Goal: Task Accomplishment & Management: Use online tool/utility

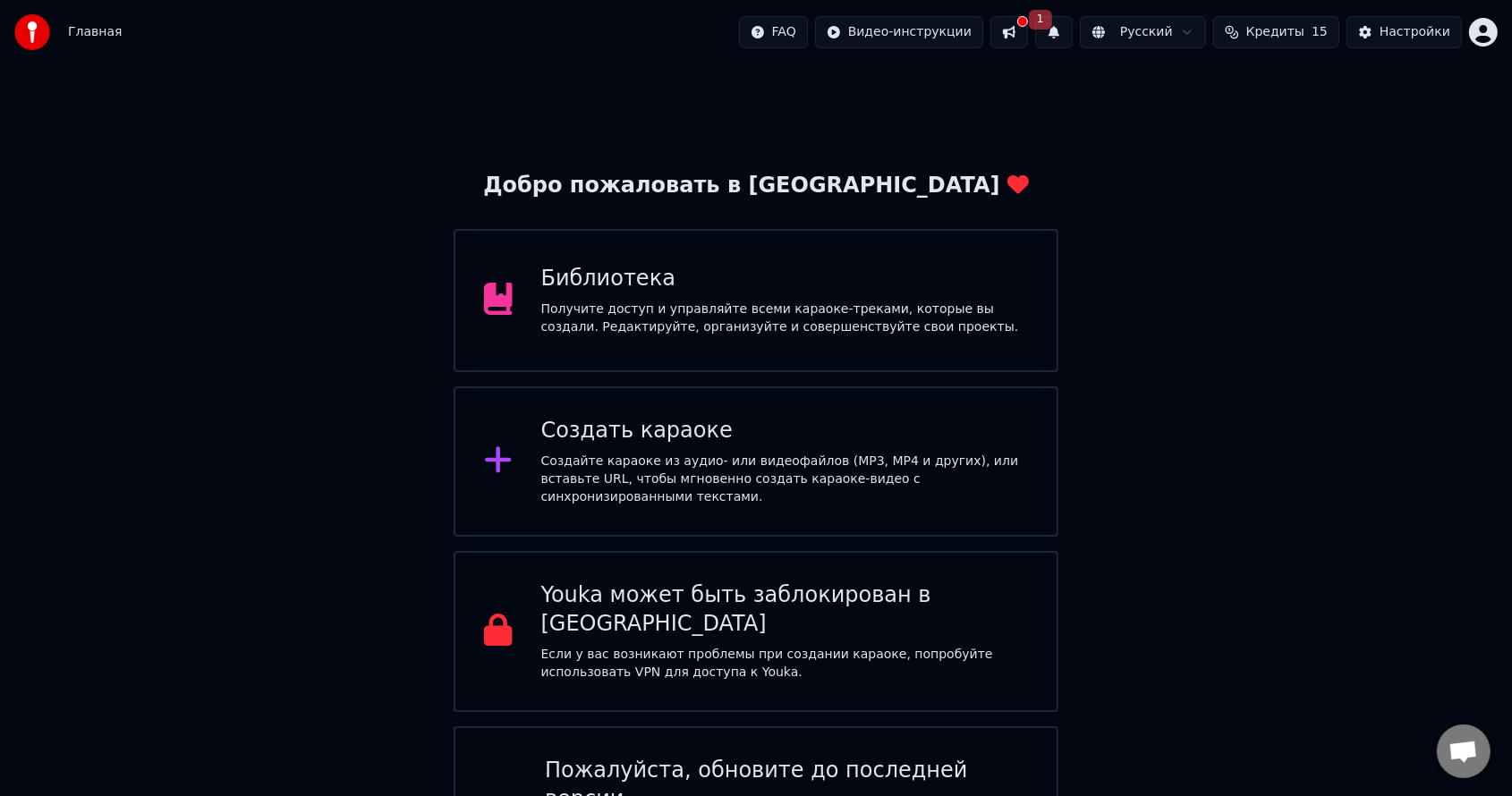
click at [601, 442] on div "Создать караоке" at bounding box center [785, 430] width 488 height 29
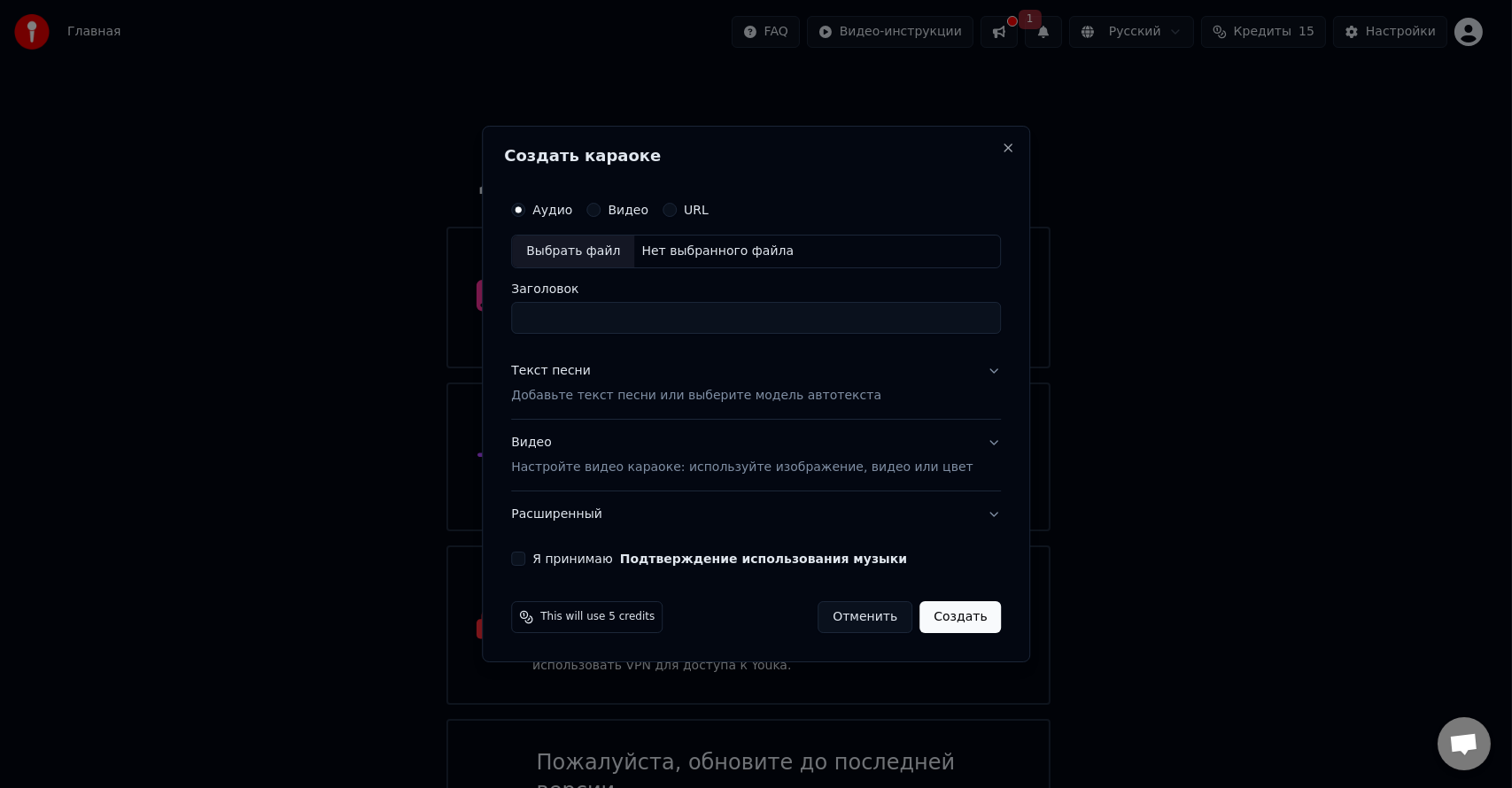
click at [580, 253] on div "Выбрать файл" at bounding box center [573, 251] width 122 height 31
type input "**********"
click at [585, 395] on p "Добавьте текст песни или выберите модель автотекста" at bounding box center [696, 395] width 370 height 18
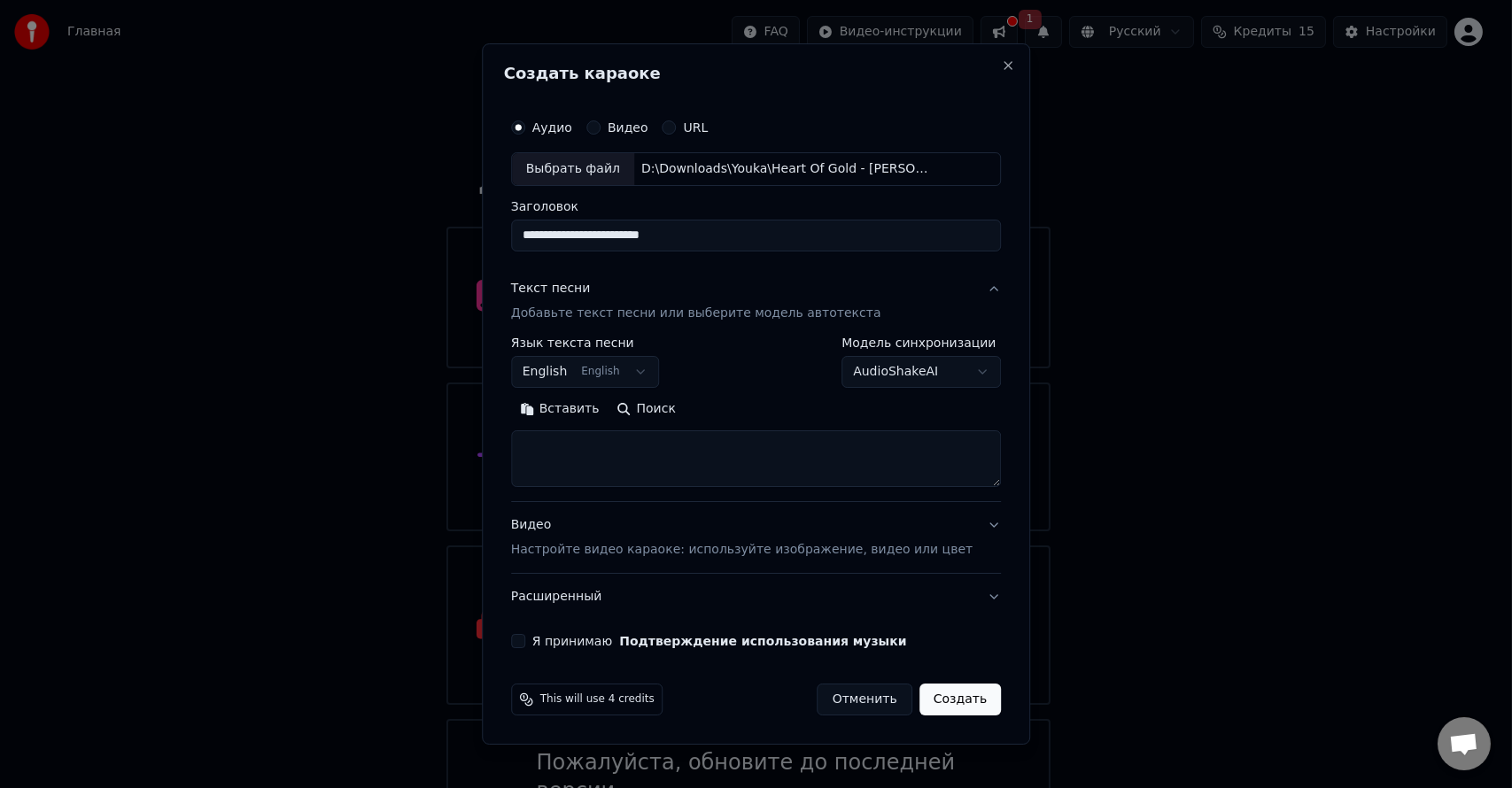
click at [588, 412] on button "Вставить" at bounding box center [559, 408] width 97 height 29
click at [967, 527] on button "Видео Настройте видео караоке: используйте изображение, видео или цвет" at bounding box center [756, 537] width 490 height 71
type textarea "**********"
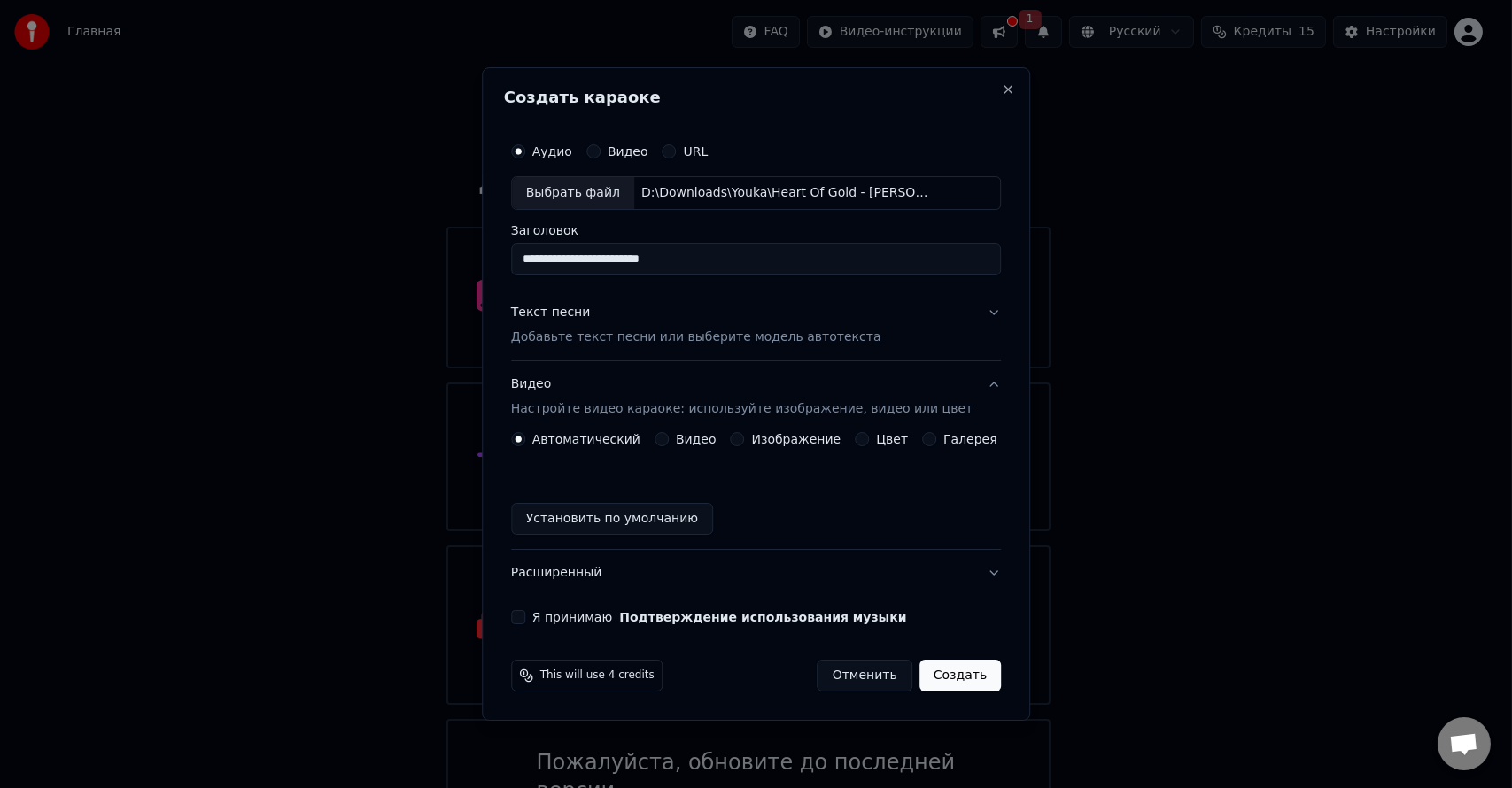
click at [772, 441] on label "Изображение" at bounding box center [796, 439] width 90 height 13
click at [745, 441] on button "Изображение" at bounding box center [738, 439] width 14 height 14
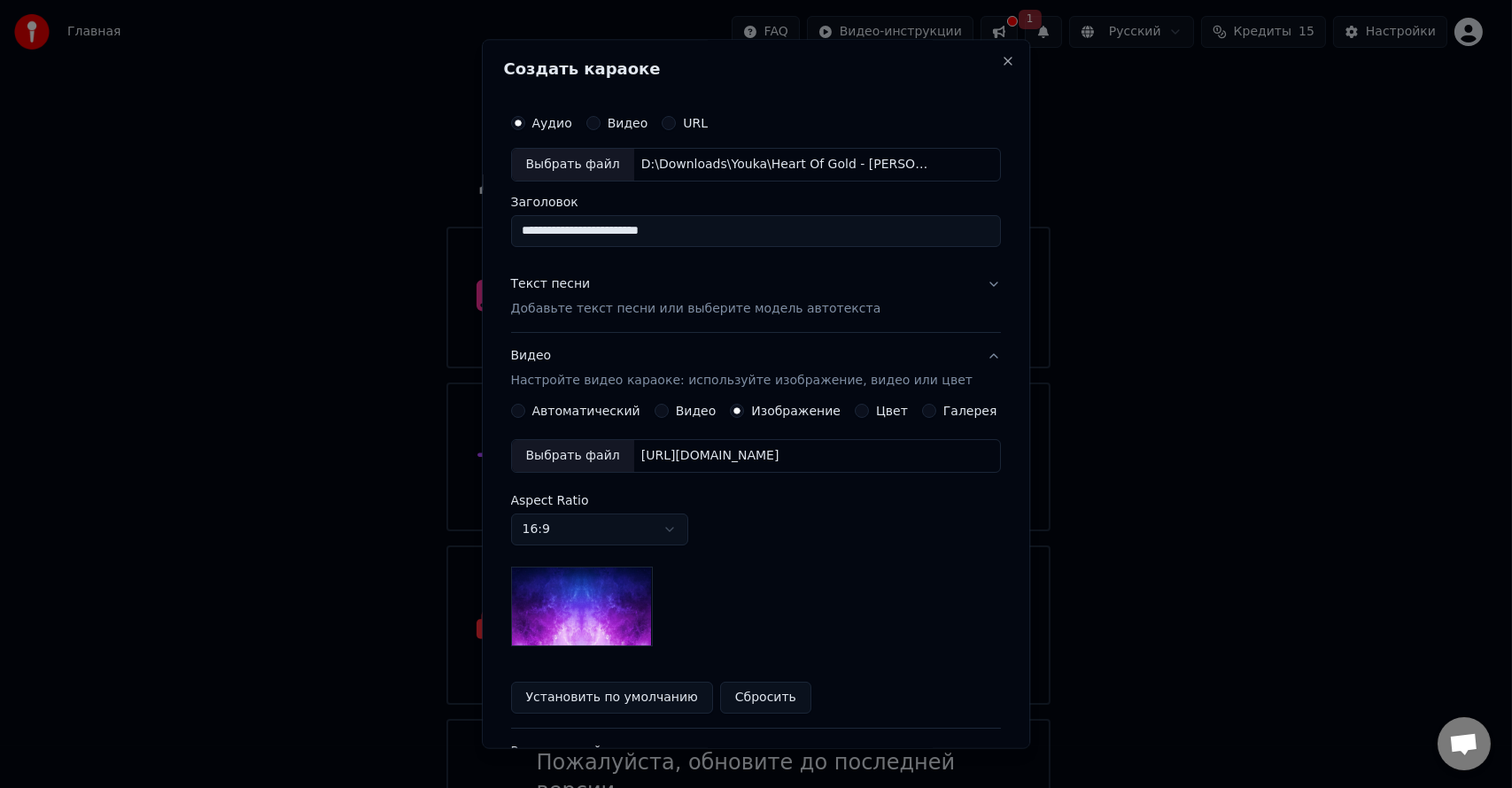
click at [767, 455] on div "[URL][DOMAIN_NAME]" at bounding box center [710, 456] width 152 height 18
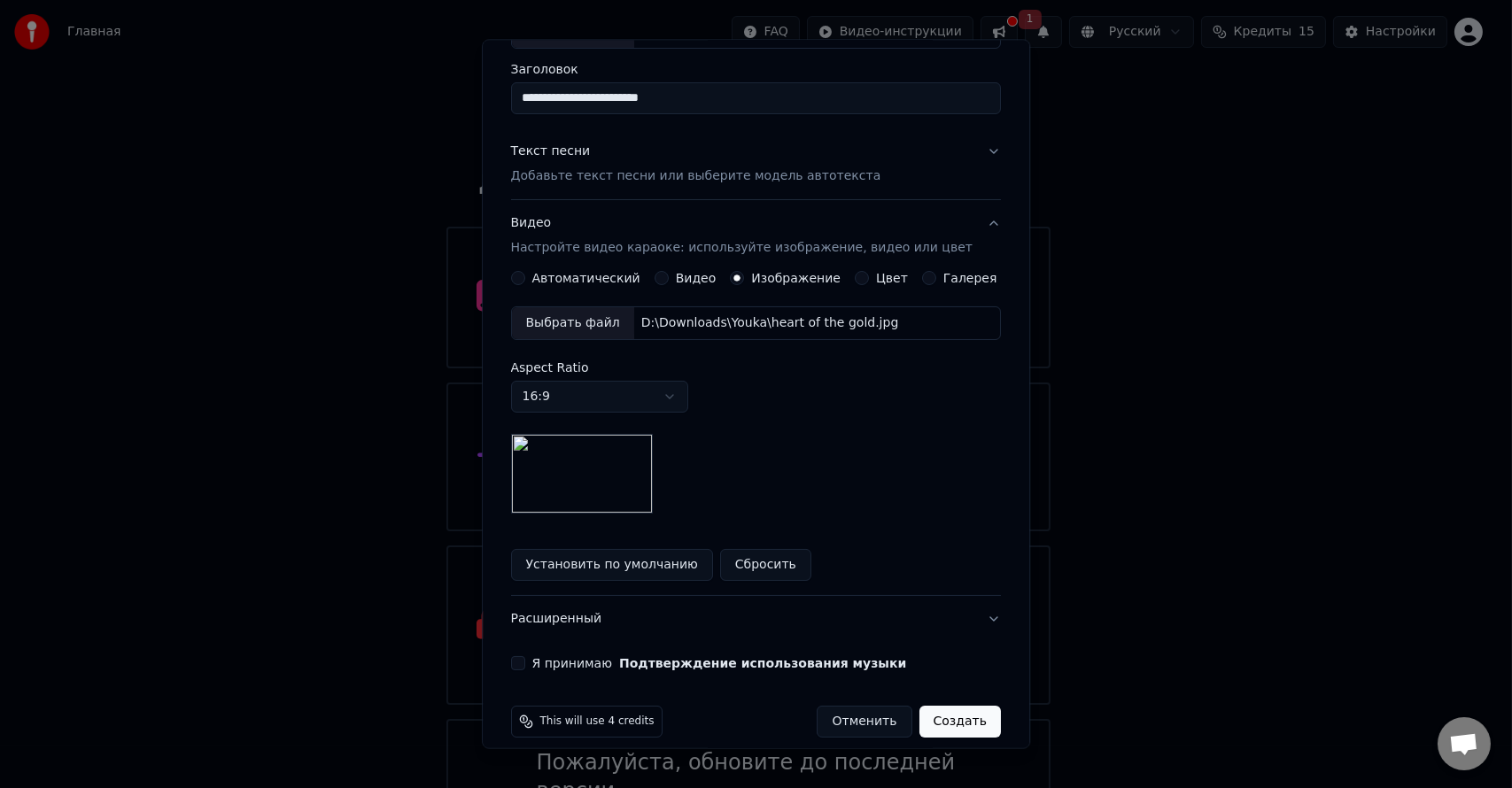
scroll to position [151, 0]
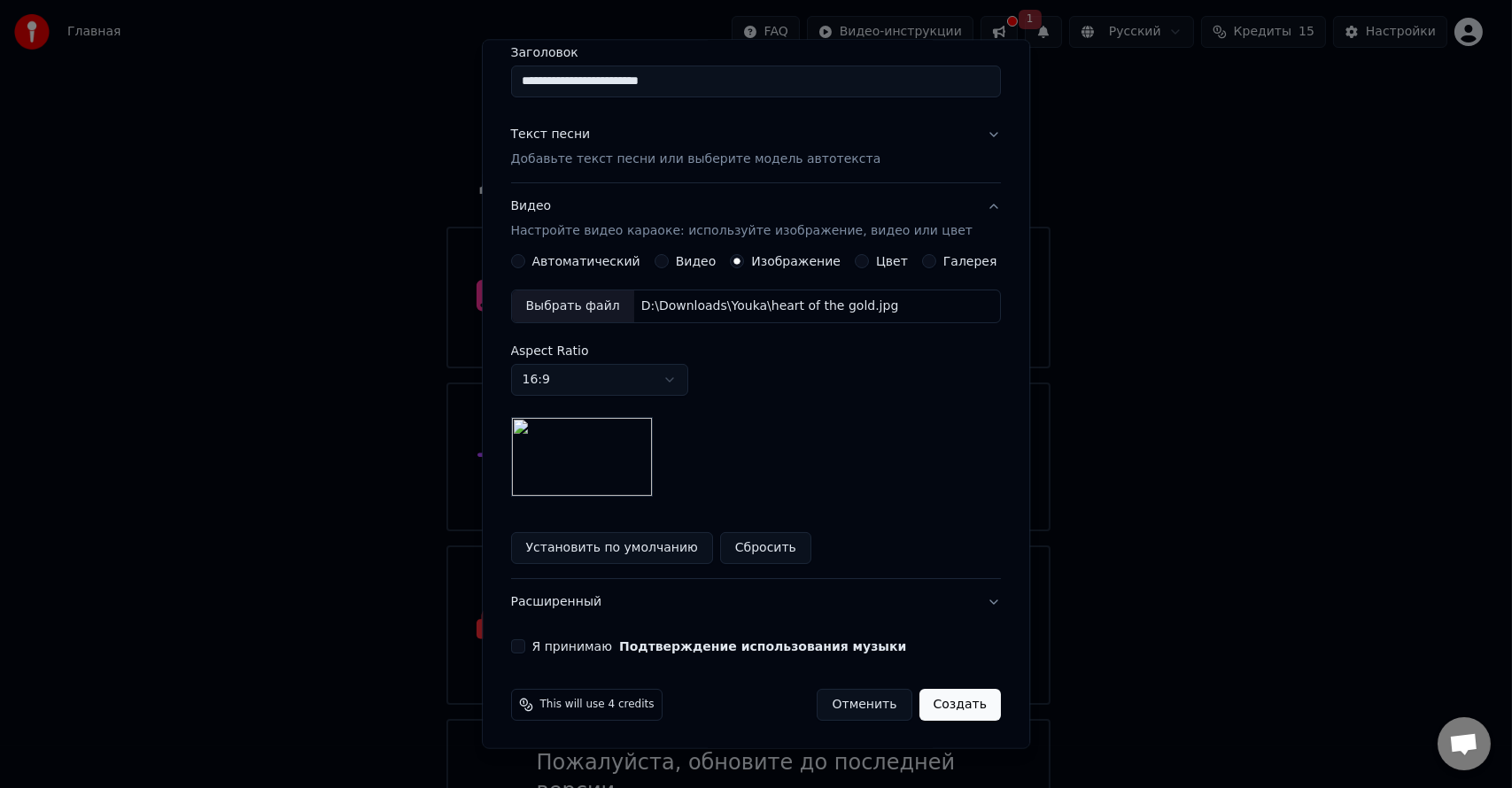
click at [525, 644] on button "Я принимаю Подтверждение использования музыки" at bounding box center [517, 645] width 14 height 14
click at [940, 701] on button "Создать" at bounding box center [959, 703] width 82 height 31
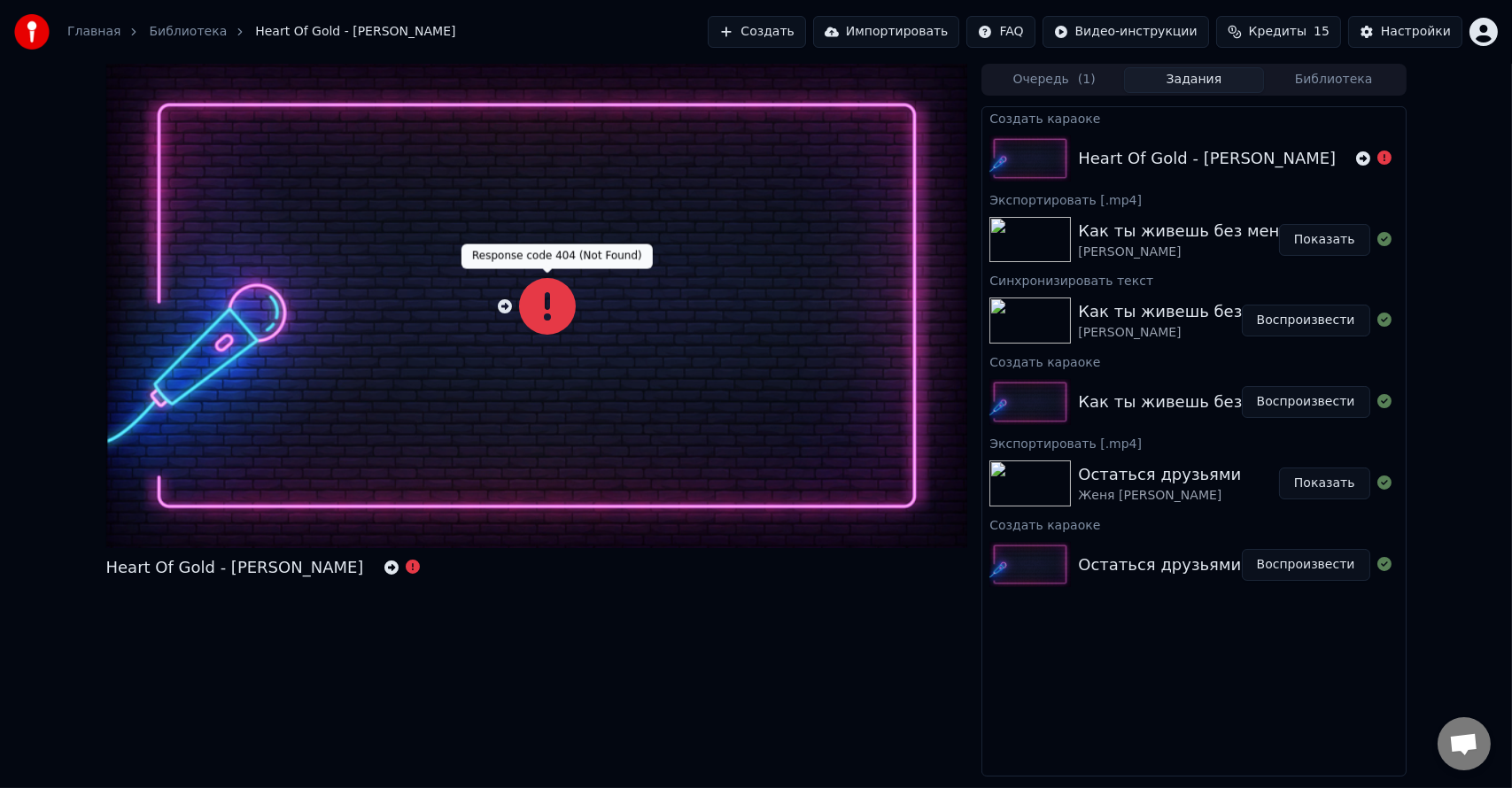
click at [548, 315] on icon at bounding box center [547, 307] width 57 height 57
click at [551, 312] on icon at bounding box center [547, 307] width 57 height 57
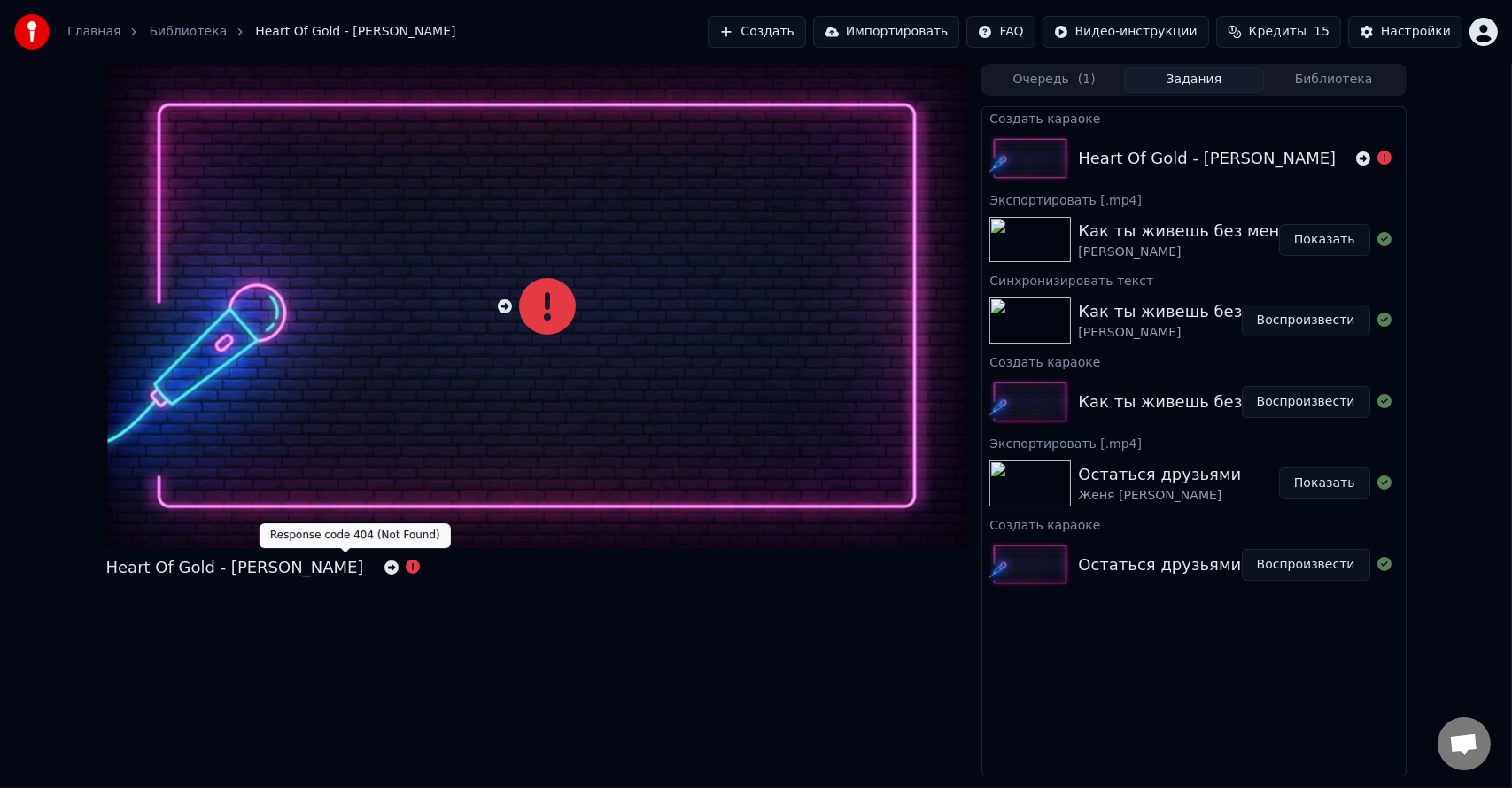
click at [405, 570] on icon at bounding box center [412, 567] width 14 height 14
click at [405, 561] on button at bounding box center [412, 568] width 14 height 22
click at [253, 570] on div "Heart Of Gold - [PERSON_NAME]" at bounding box center [235, 567] width 258 height 25
click at [773, 31] on button "Создать" at bounding box center [756, 31] width 97 height 31
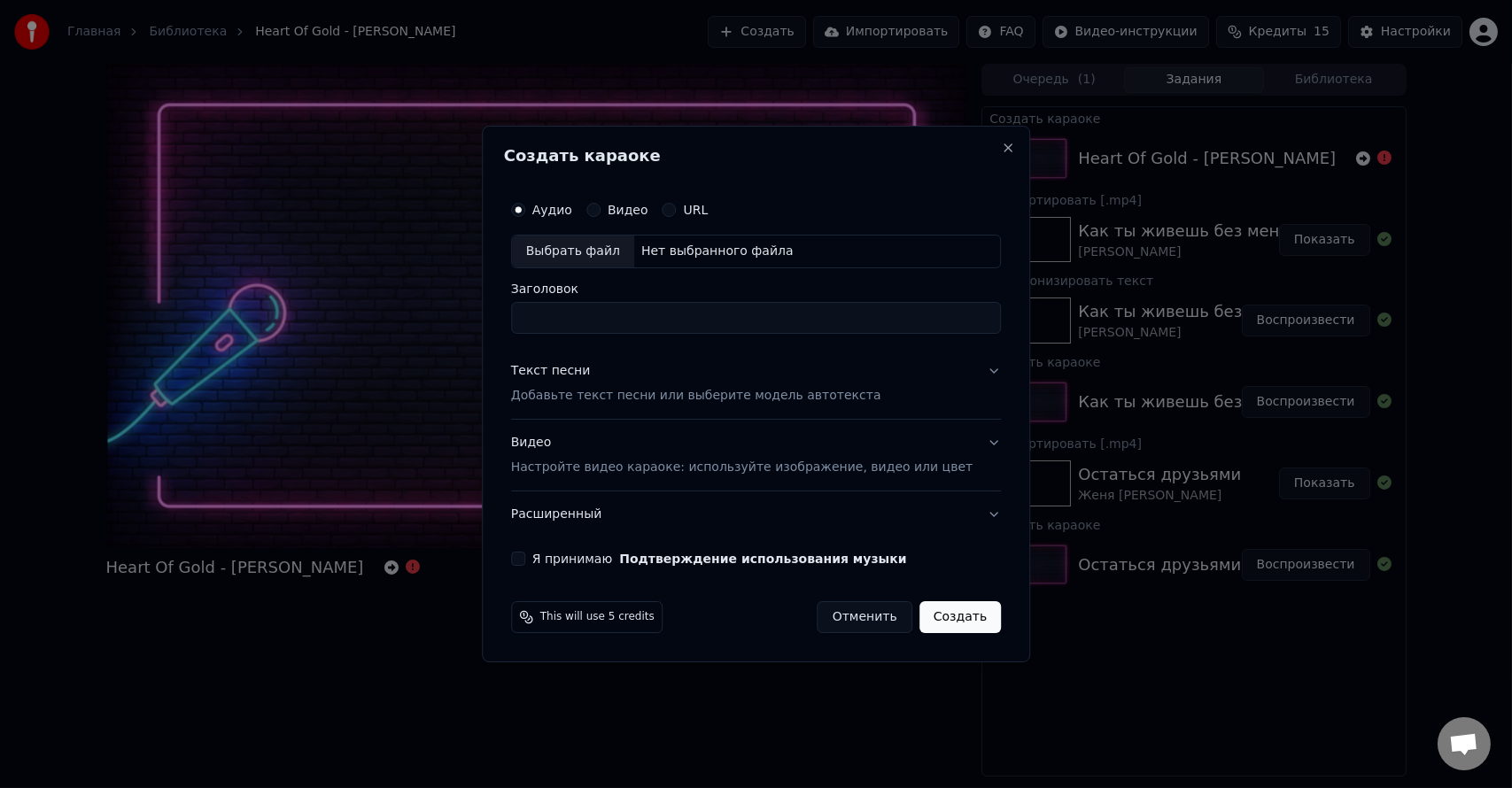
click at [585, 253] on div "Выбрать файл" at bounding box center [573, 251] width 122 height 31
type input "**********"
click at [581, 395] on p "Добавьте текст песни или выберите модель автотекста" at bounding box center [696, 395] width 370 height 18
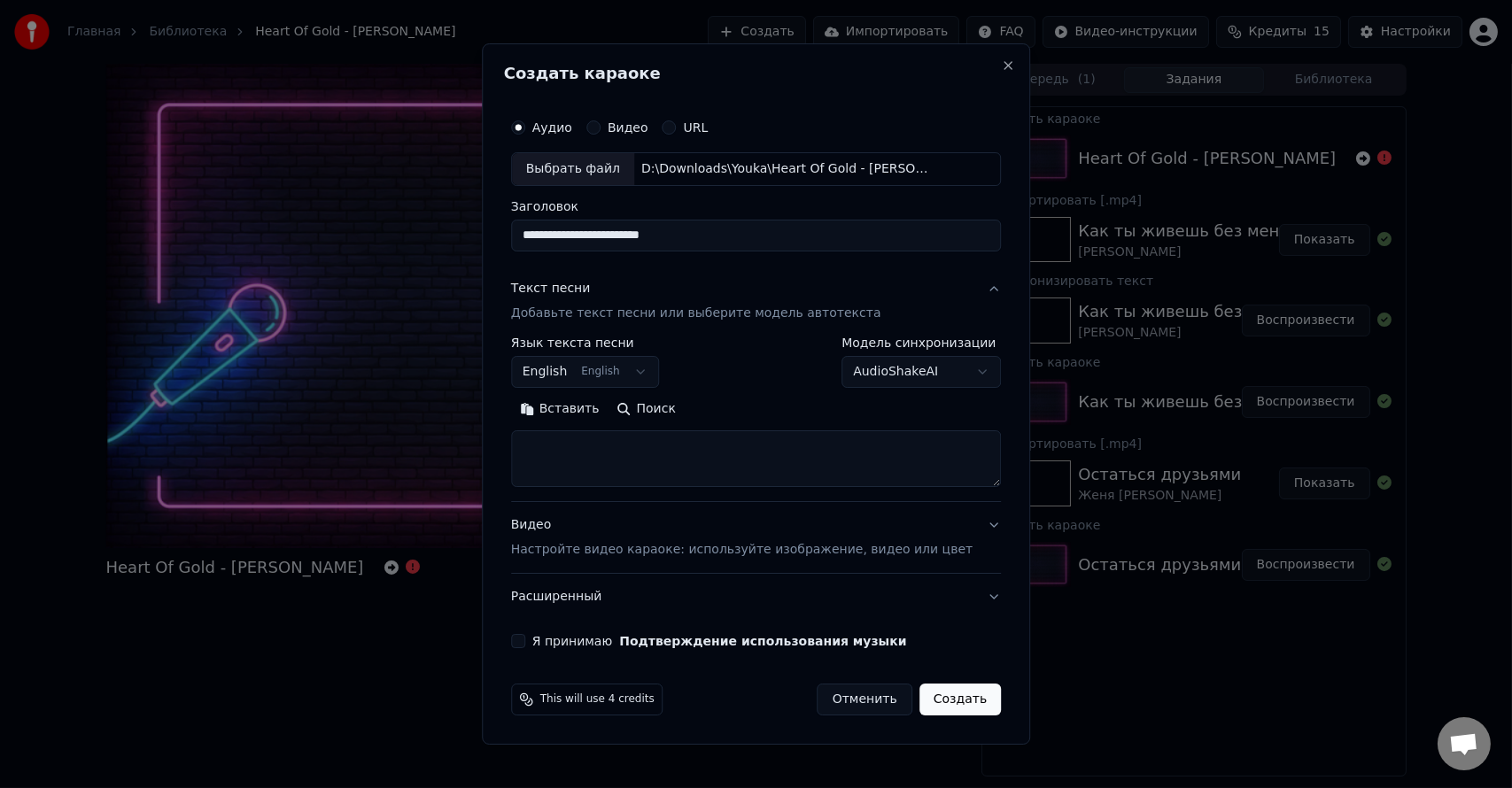
click at [590, 412] on button "Вставить" at bounding box center [559, 408] width 97 height 29
click at [728, 479] on textarea "**********" at bounding box center [729, 458] width 438 height 57
type textarea "**********"
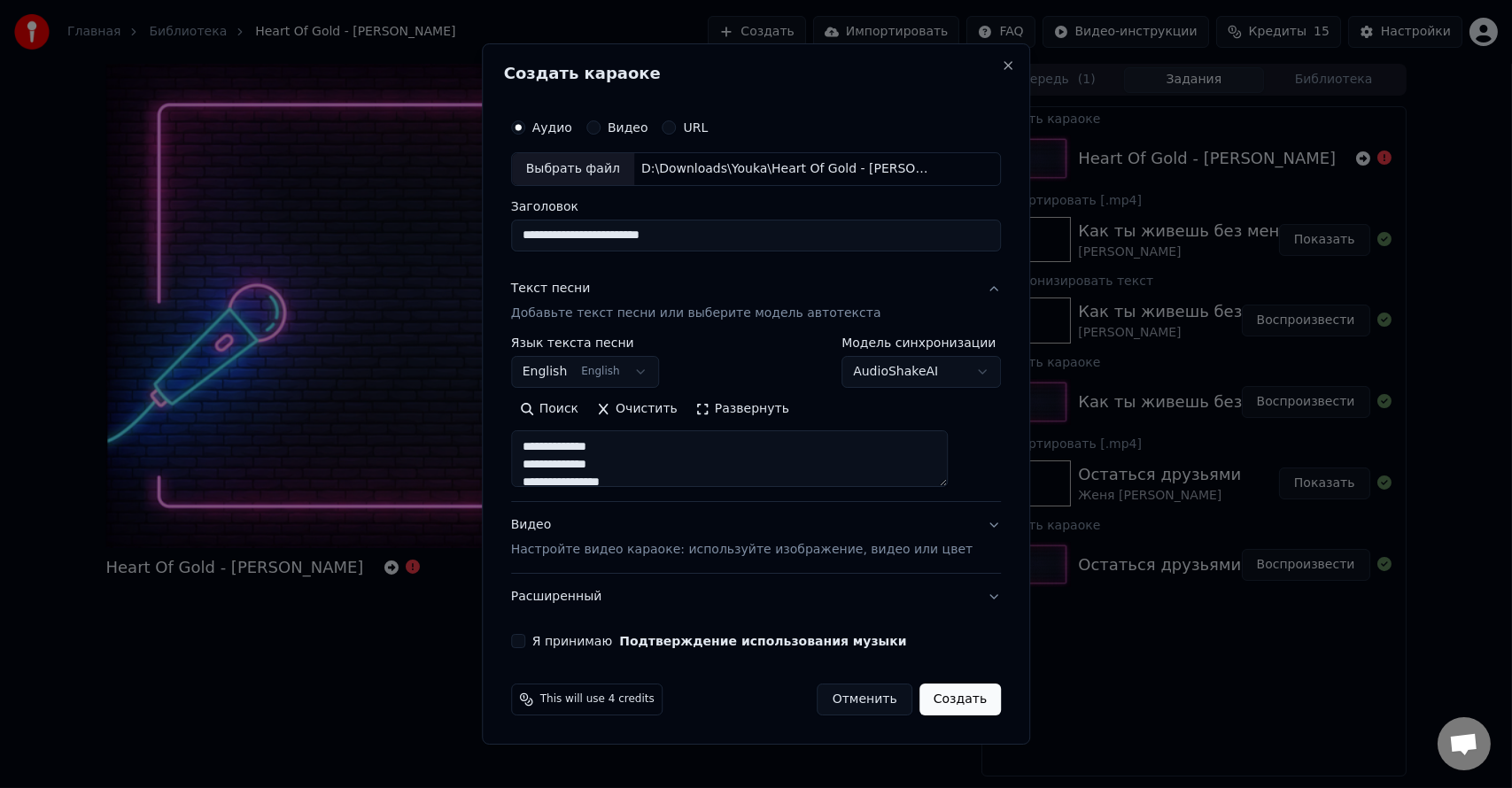
click at [563, 525] on div "Видео Настройте видео караоке: используйте изображение, видео или цвет" at bounding box center [741, 537] width 461 height 42
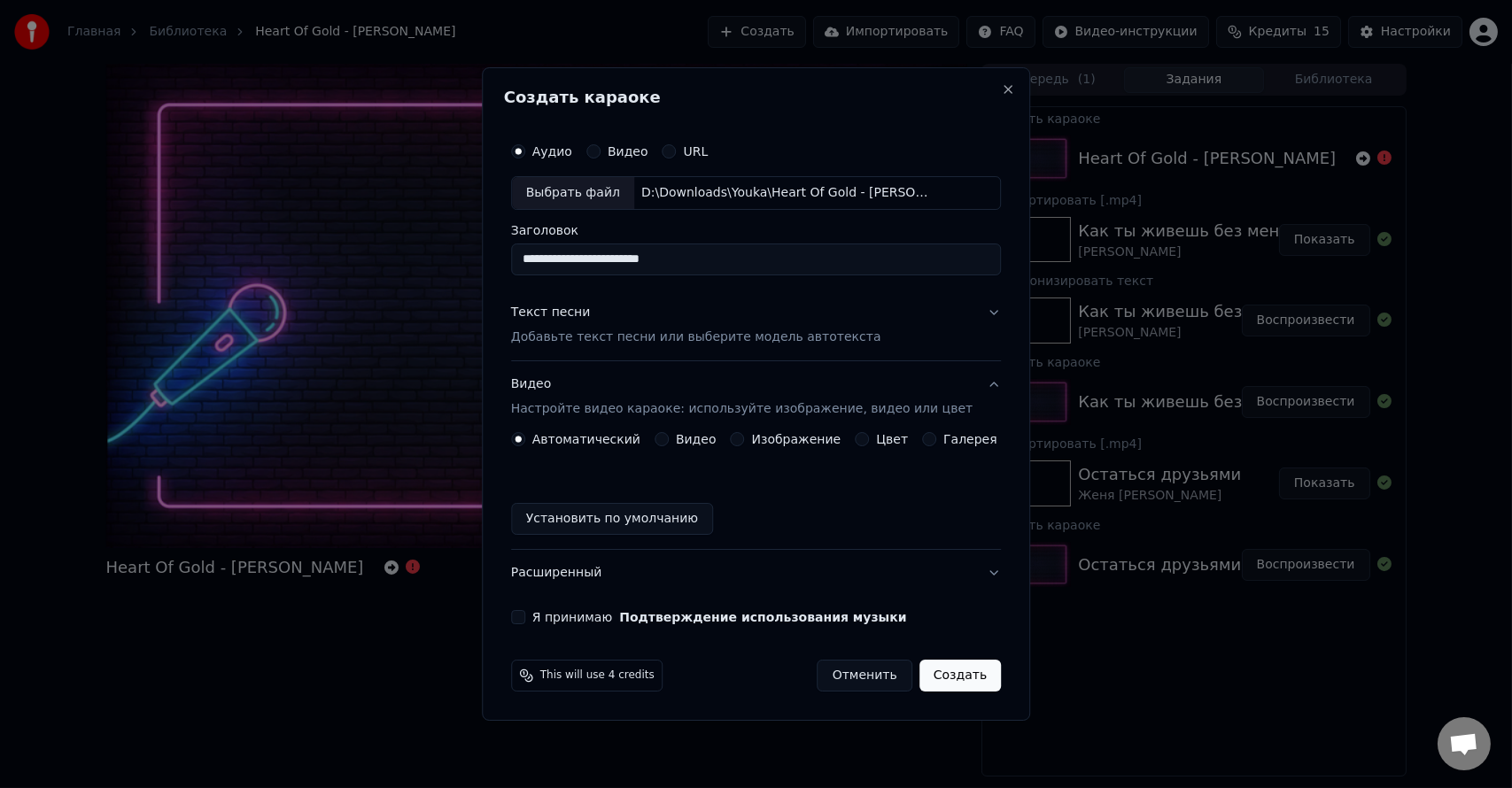
click at [784, 440] on label "Изображение" at bounding box center [796, 439] width 90 height 13
click at [745, 440] on button "Изображение" at bounding box center [738, 439] width 14 height 14
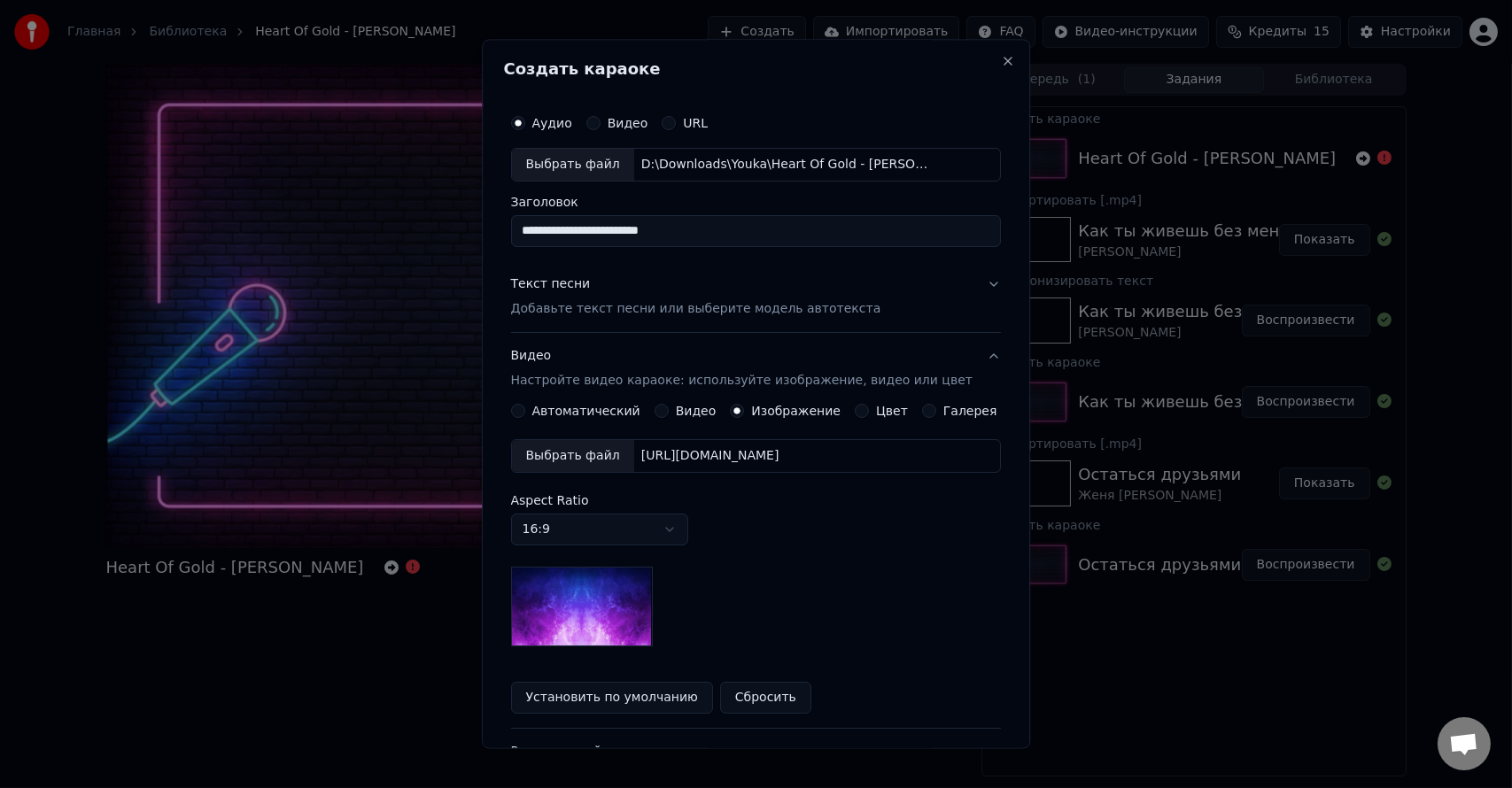
click at [757, 457] on div "[URL][DOMAIN_NAME]" at bounding box center [710, 456] width 152 height 18
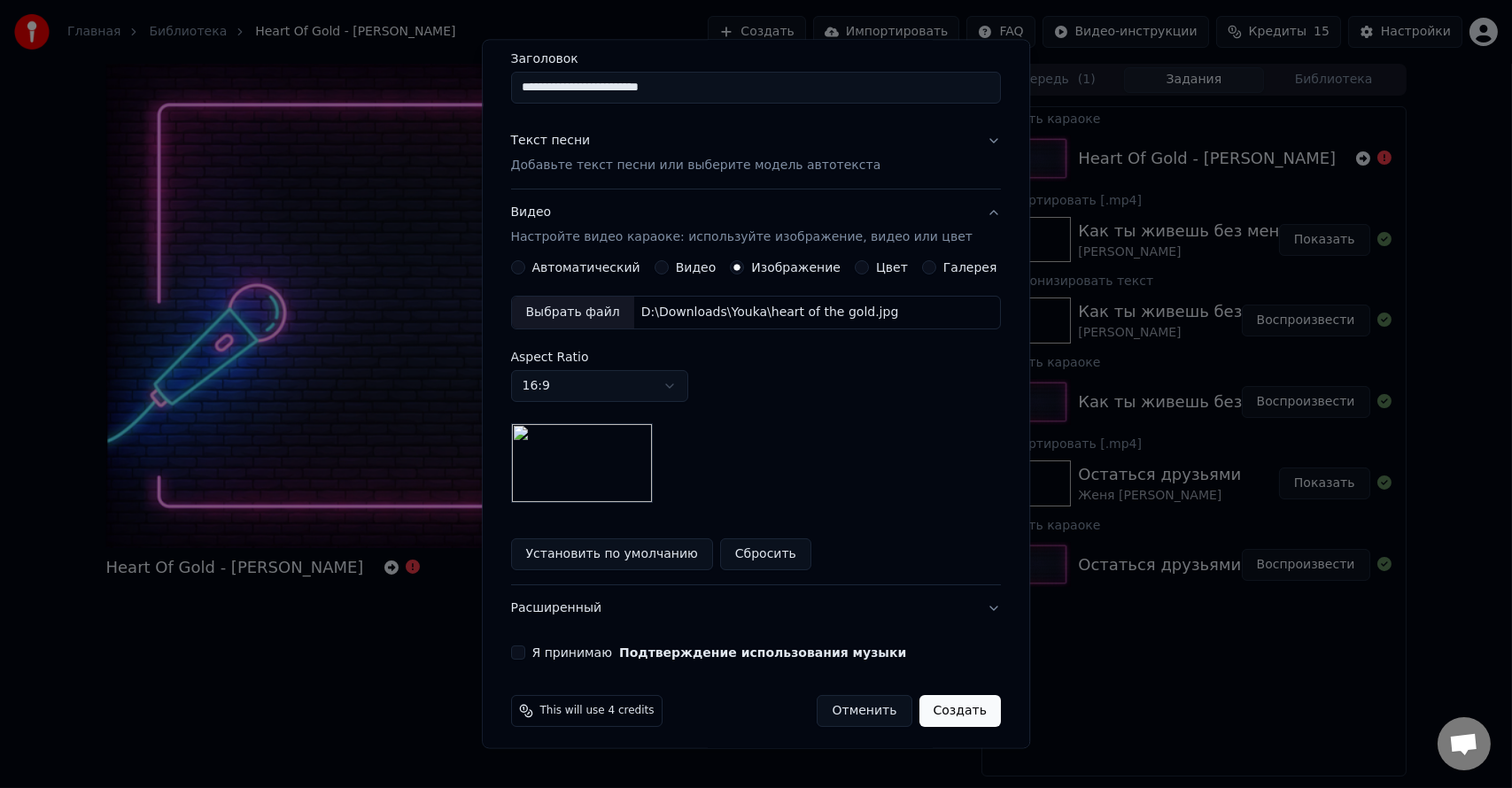
scroll to position [151, 0]
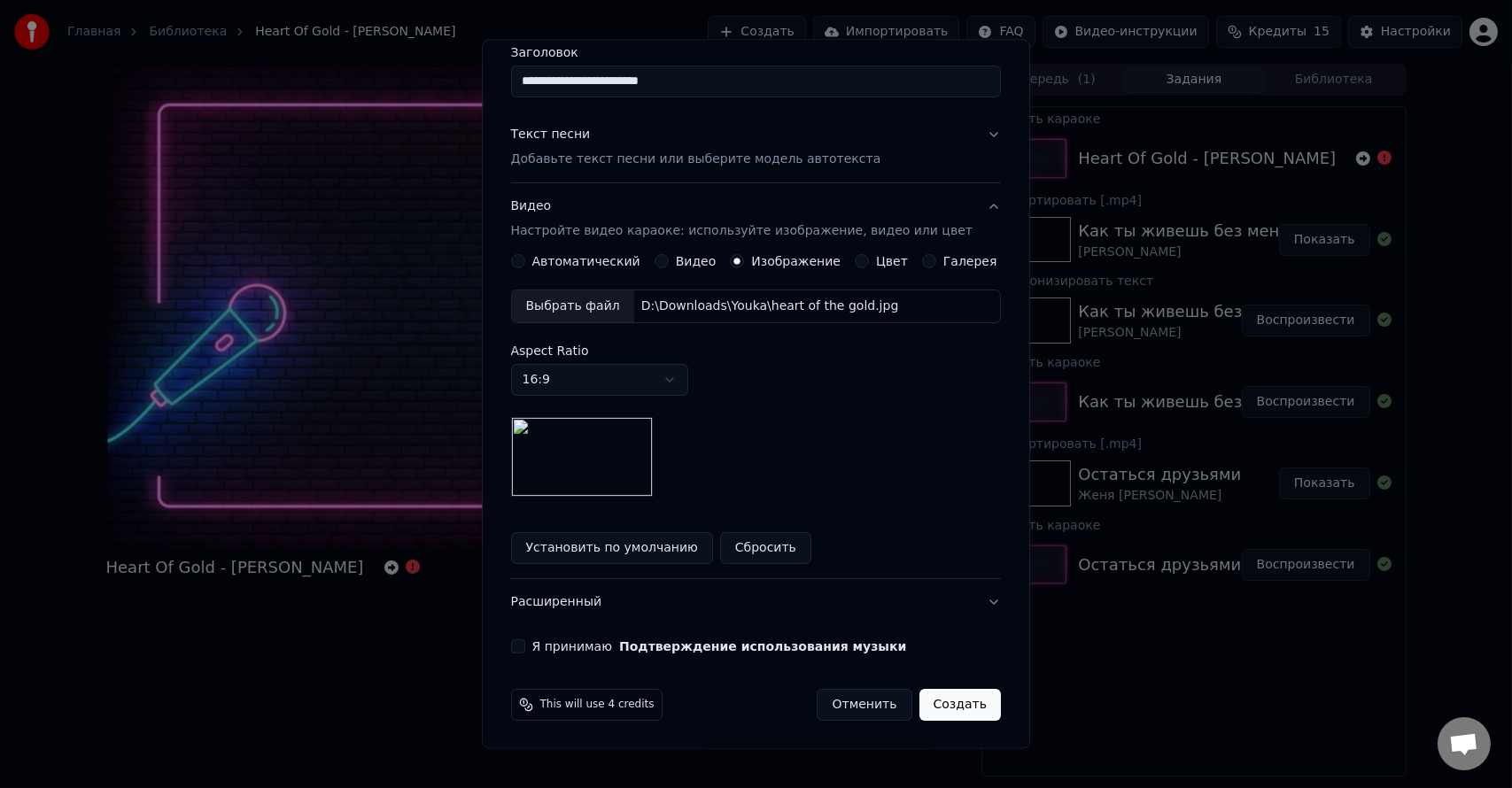
click at [540, 649] on div "Я принимаю Подтверждение использования музыки" at bounding box center [756, 645] width 490 height 14
click at [518, 649] on div "**********" at bounding box center [756, 305] width 504 height 712
click at [525, 643] on button "Я принимаю Подтверждение использования музыки" at bounding box center [517, 645] width 14 height 14
click at [936, 708] on button "Создать" at bounding box center [959, 703] width 82 height 31
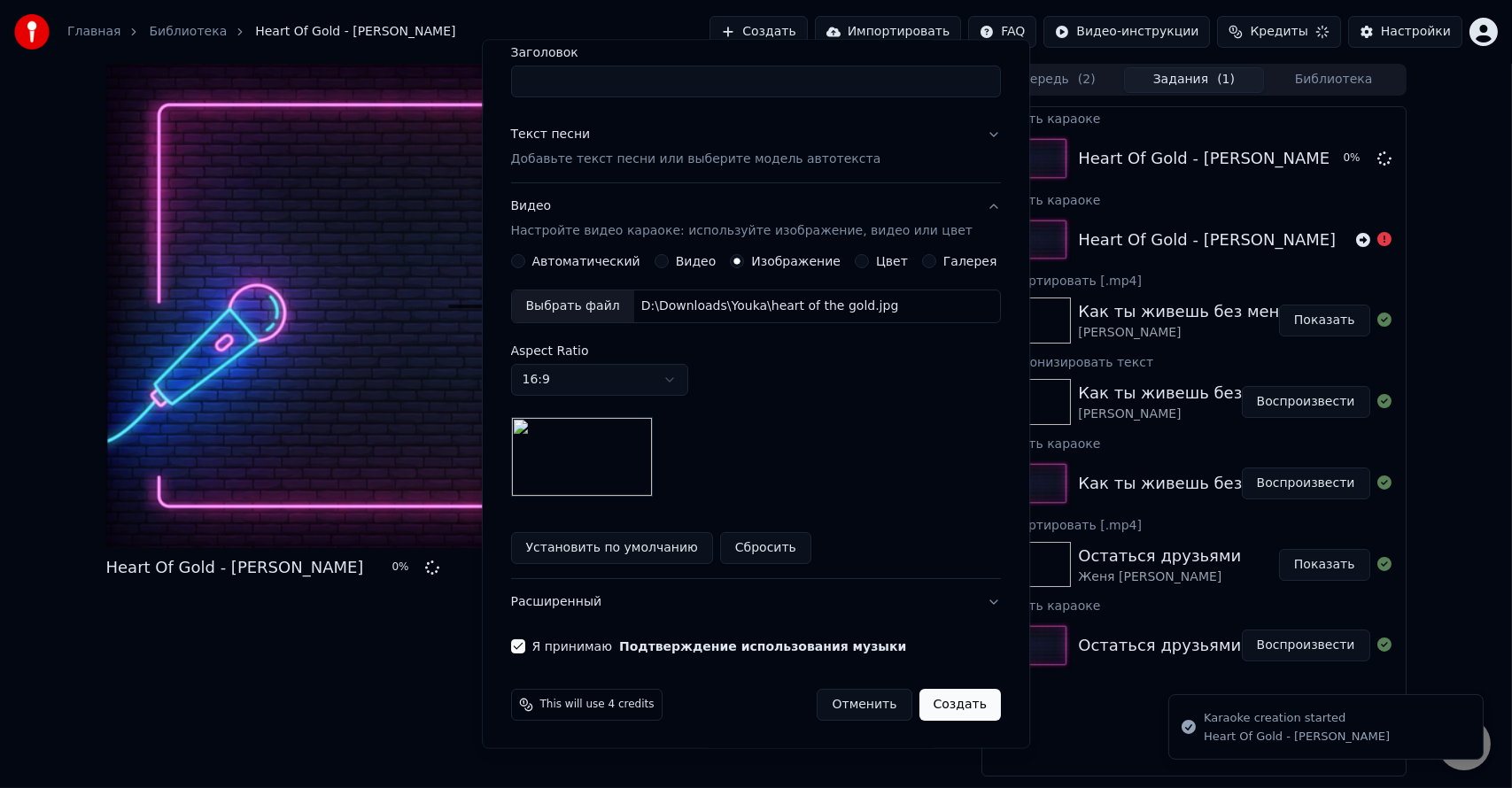
scroll to position [0, 0]
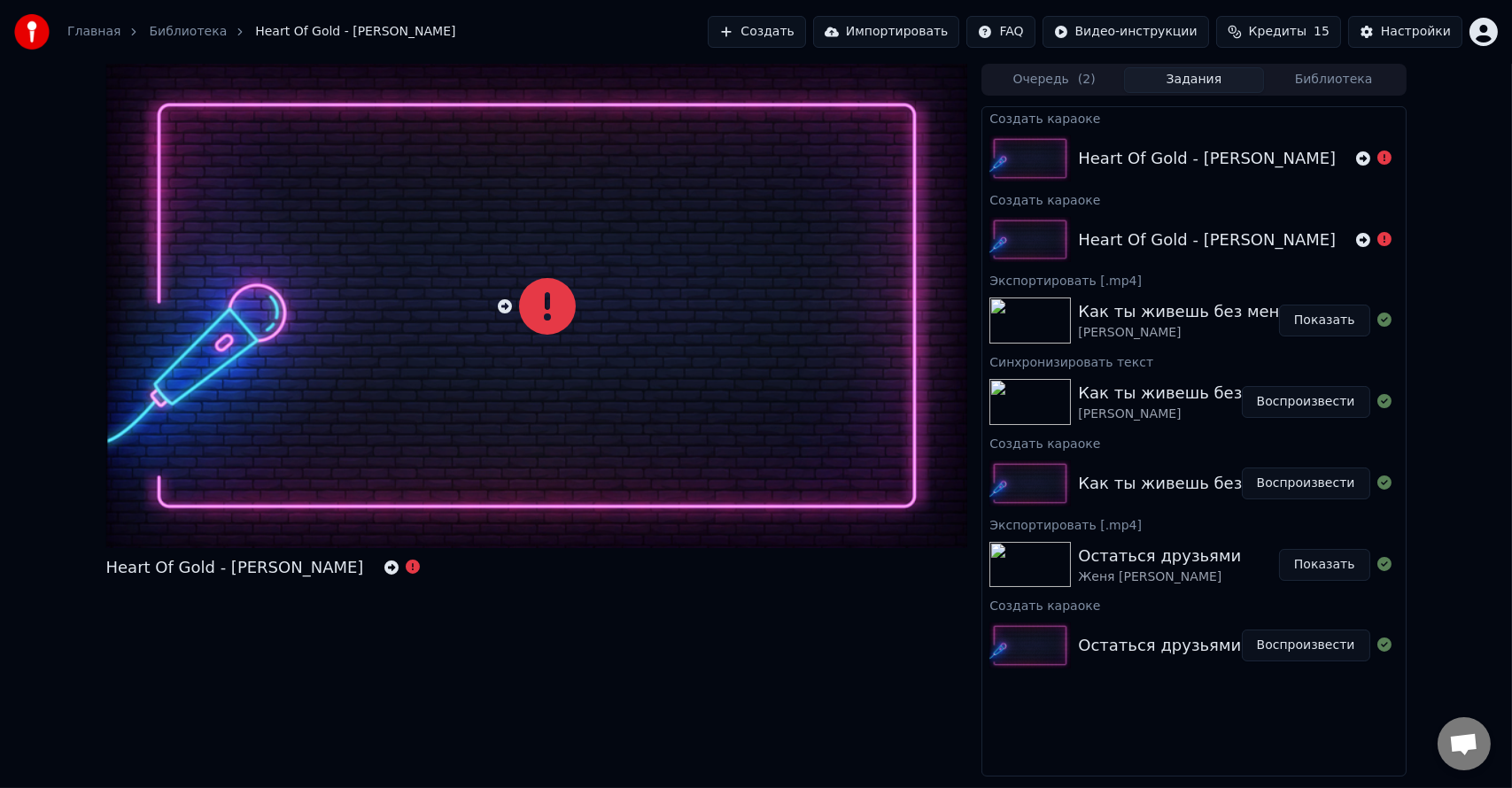
click at [89, 216] on div "Heart Of Gold - [PERSON_NAME] Очередь ( 2 ) Задания Библиотека Создать караоке …" at bounding box center [756, 420] width 1512 height 713
click at [385, 571] on icon at bounding box center [392, 568] width 14 height 14
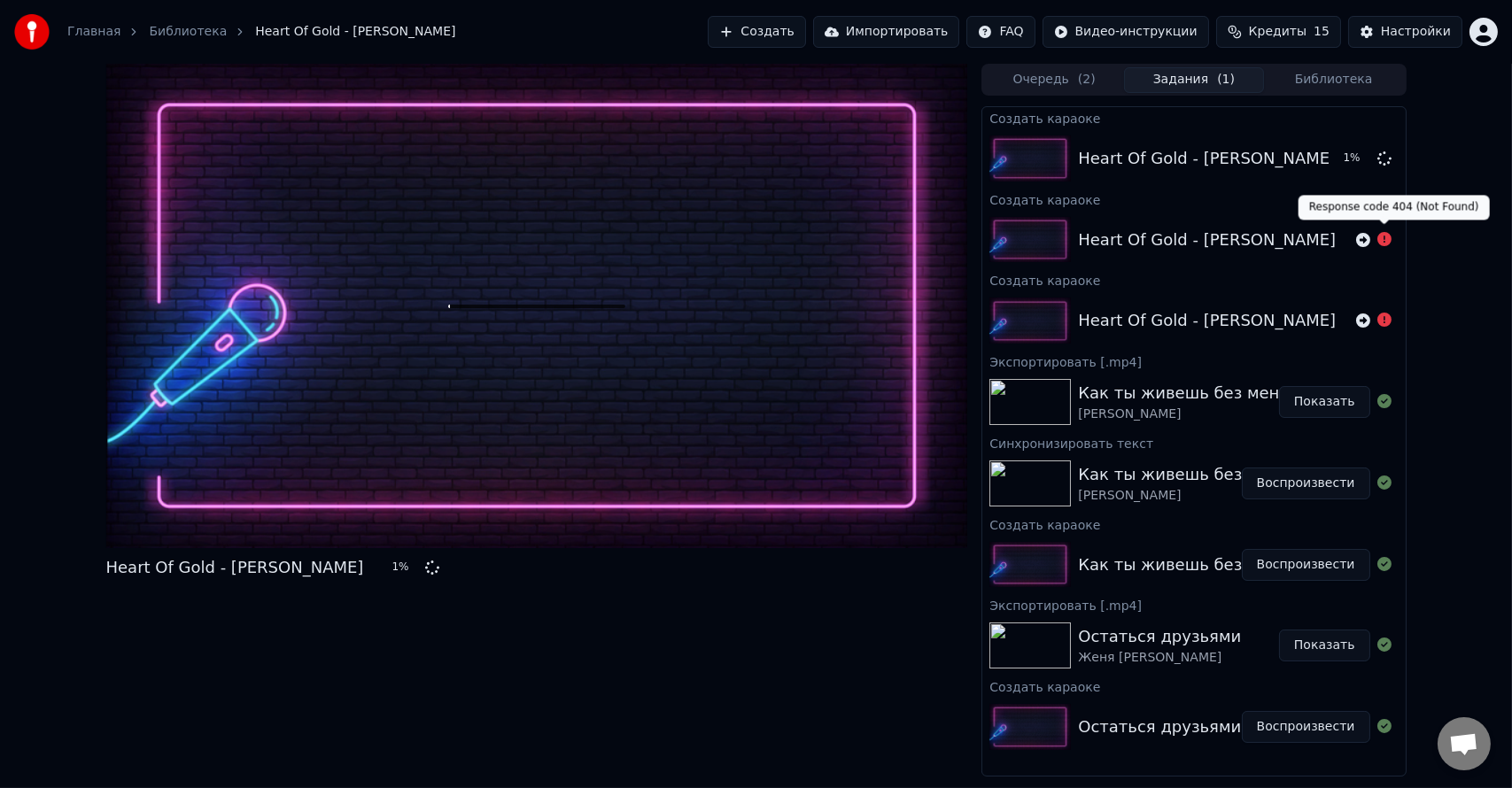
click at [1384, 238] on icon at bounding box center [1384, 239] width 14 height 14
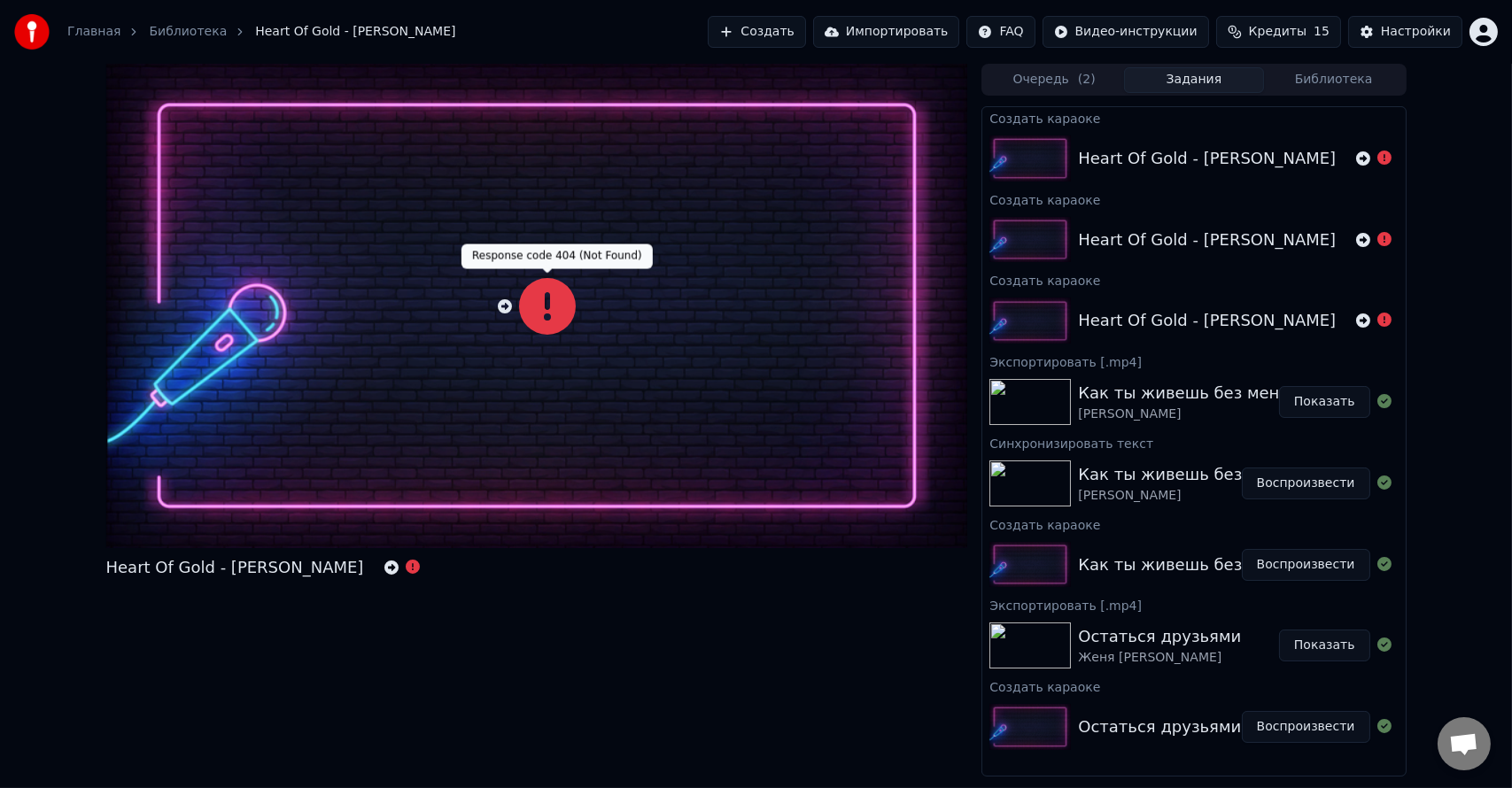
click at [546, 315] on icon at bounding box center [547, 307] width 57 height 57
click at [385, 565] on icon at bounding box center [392, 568] width 14 height 14
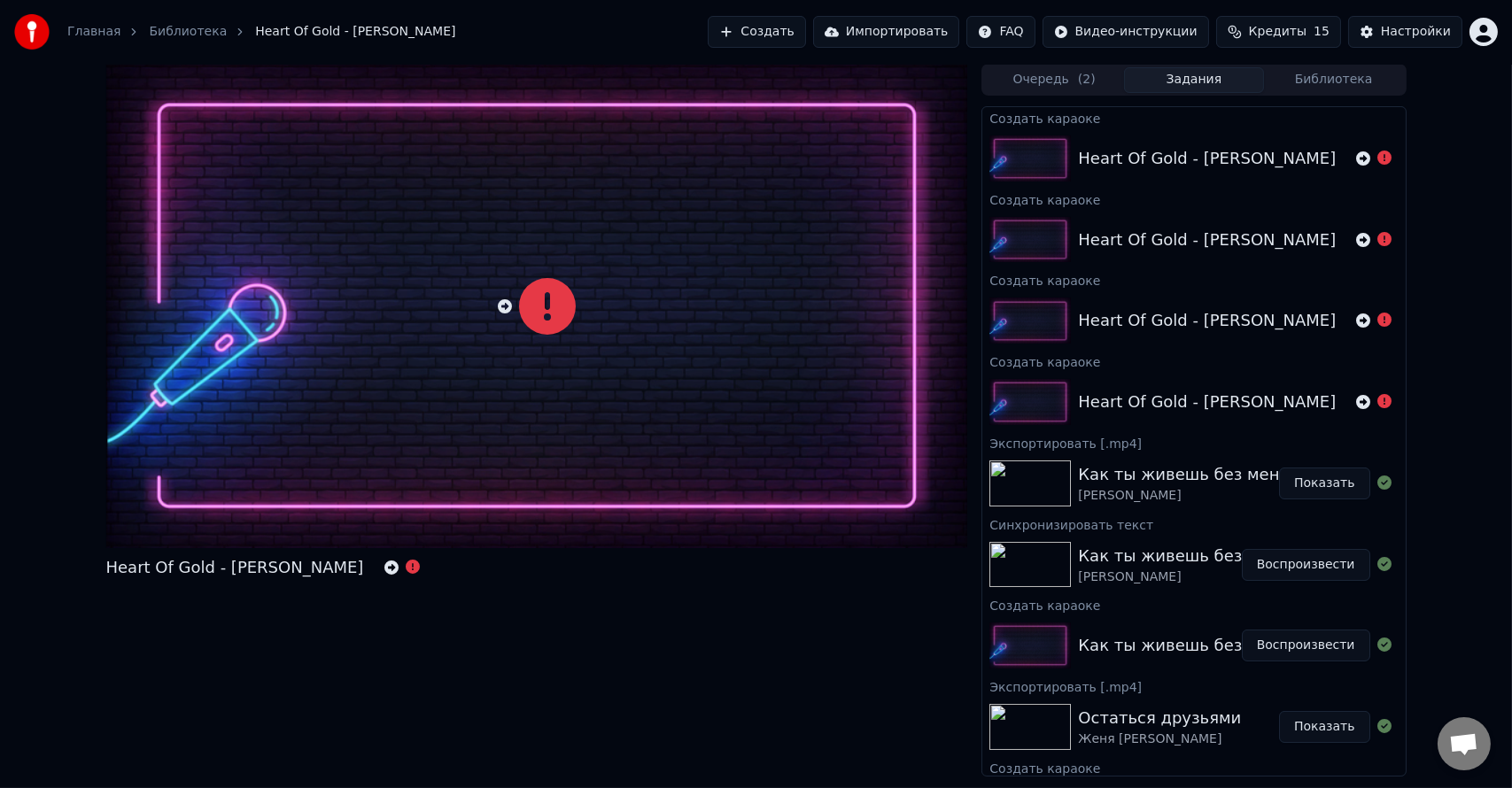
click at [749, 33] on button "Создать" at bounding box center [756, 31] width 97 height 31
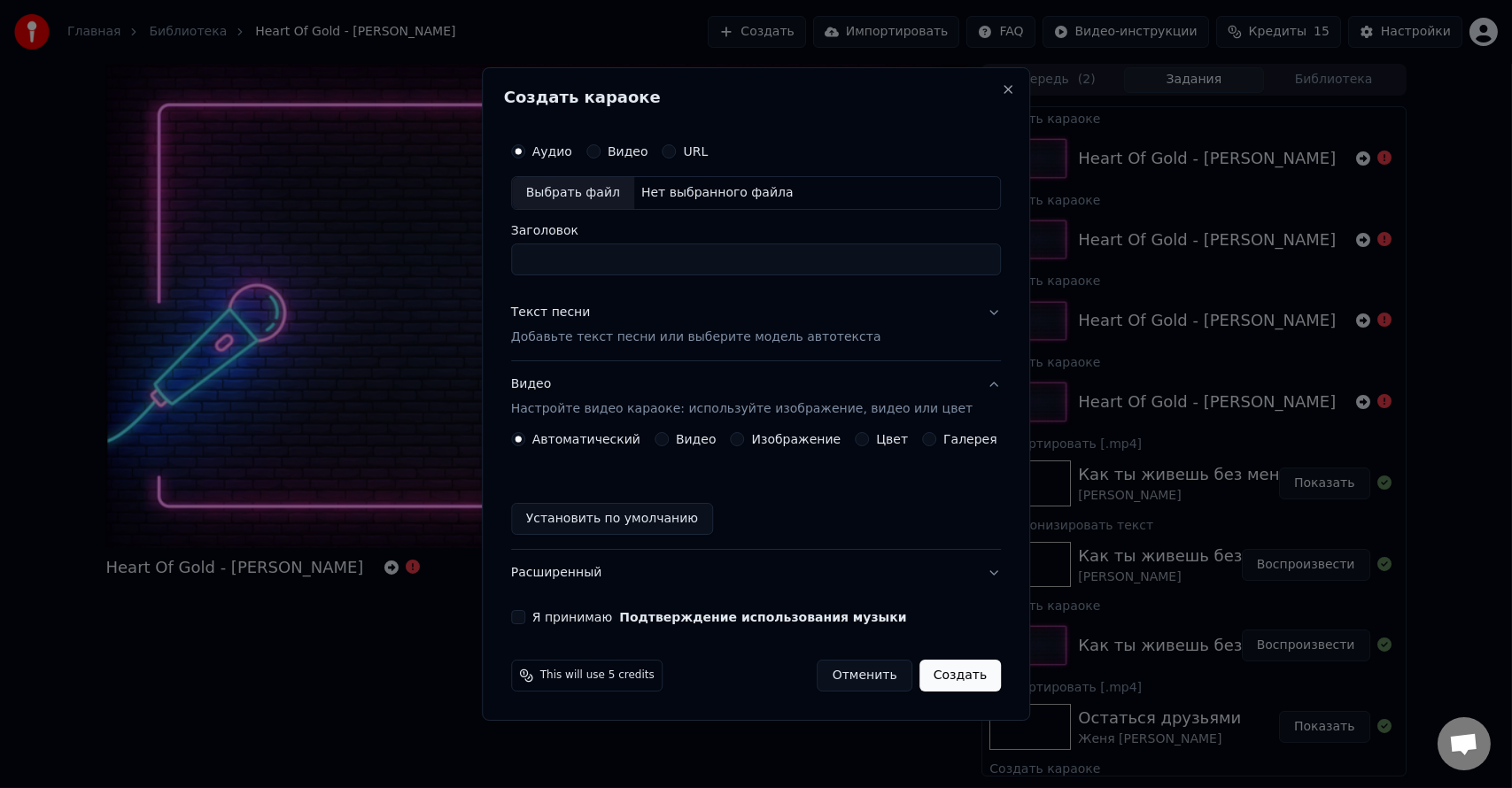
click at [589, 199] on div "Выбрать файл" at bounding box center [573, 193] width 122 height 31
type input "**********"
click at [610, 340] on p "Добавьте текст песни или выберите модель автотекста" at bounding box center [696, 337] width 370 height 18
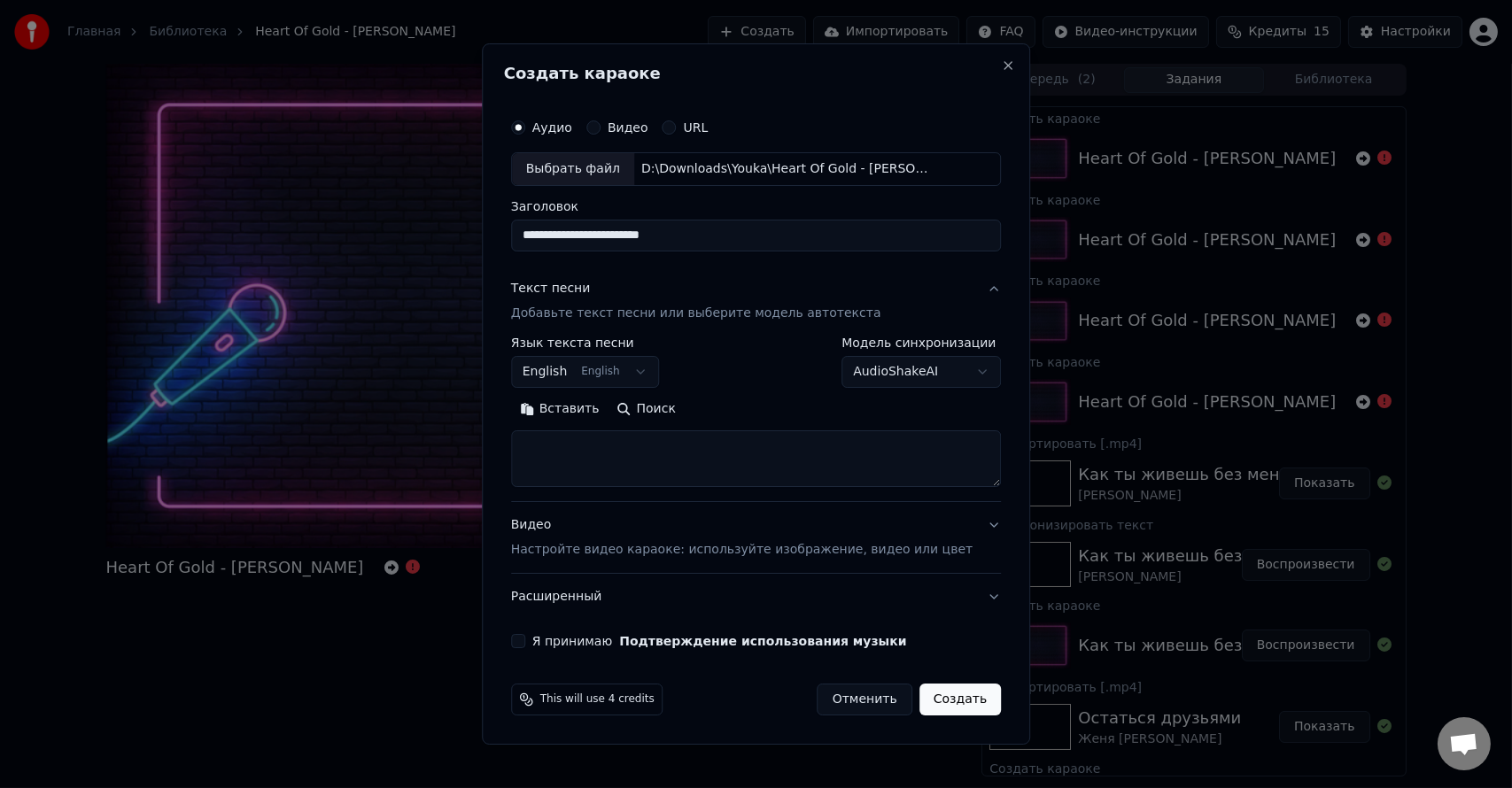
click at [637, 446] on textarea at bounding box center [756, 458] width 490 height 57
click at [580, 418] on button "Вставить" at bounding box center [559, 408] width 97 height 29
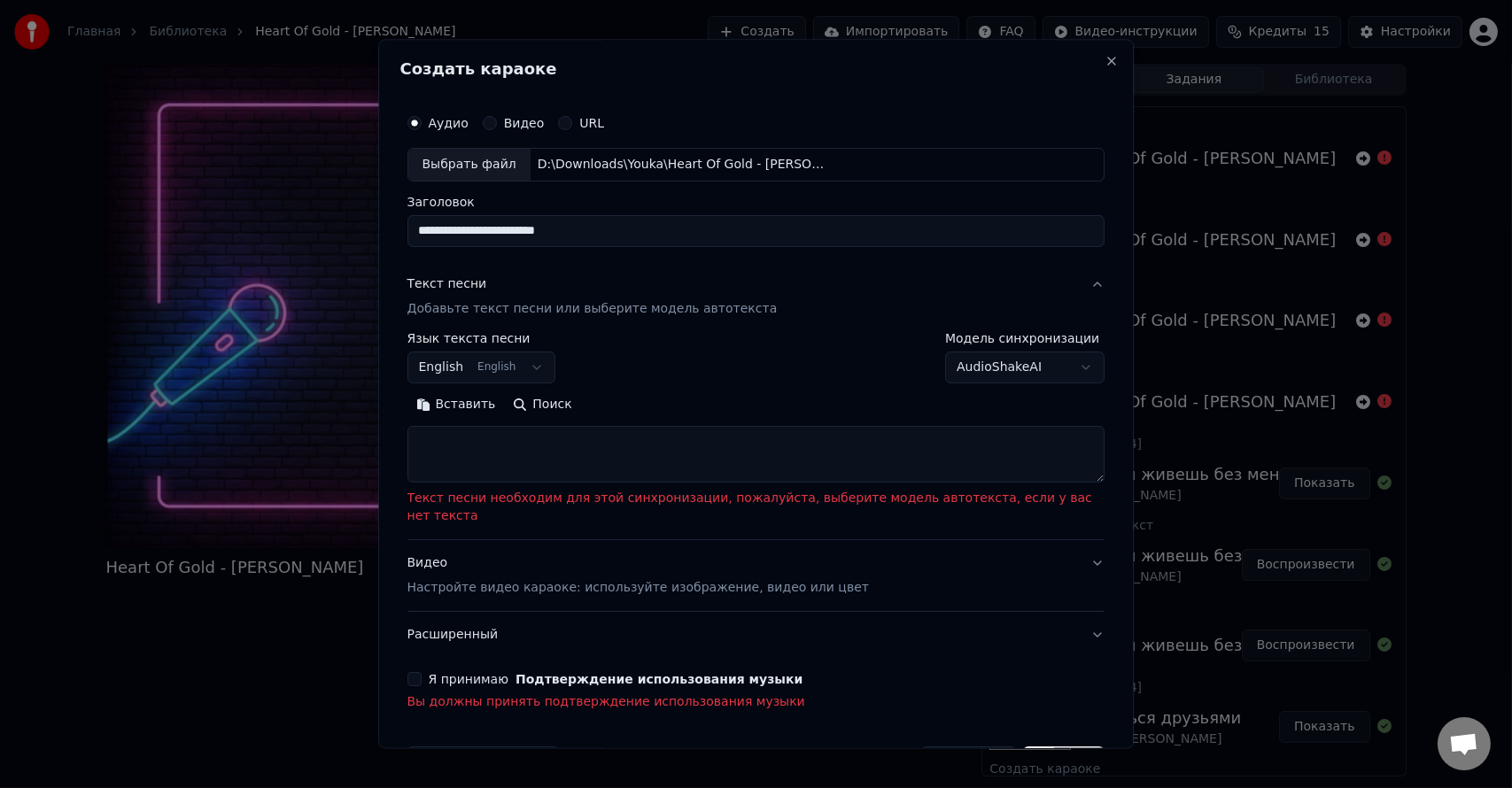
click at [469, 400] on button "Вставить" at bounding box center [455, 404] width 97 height 29
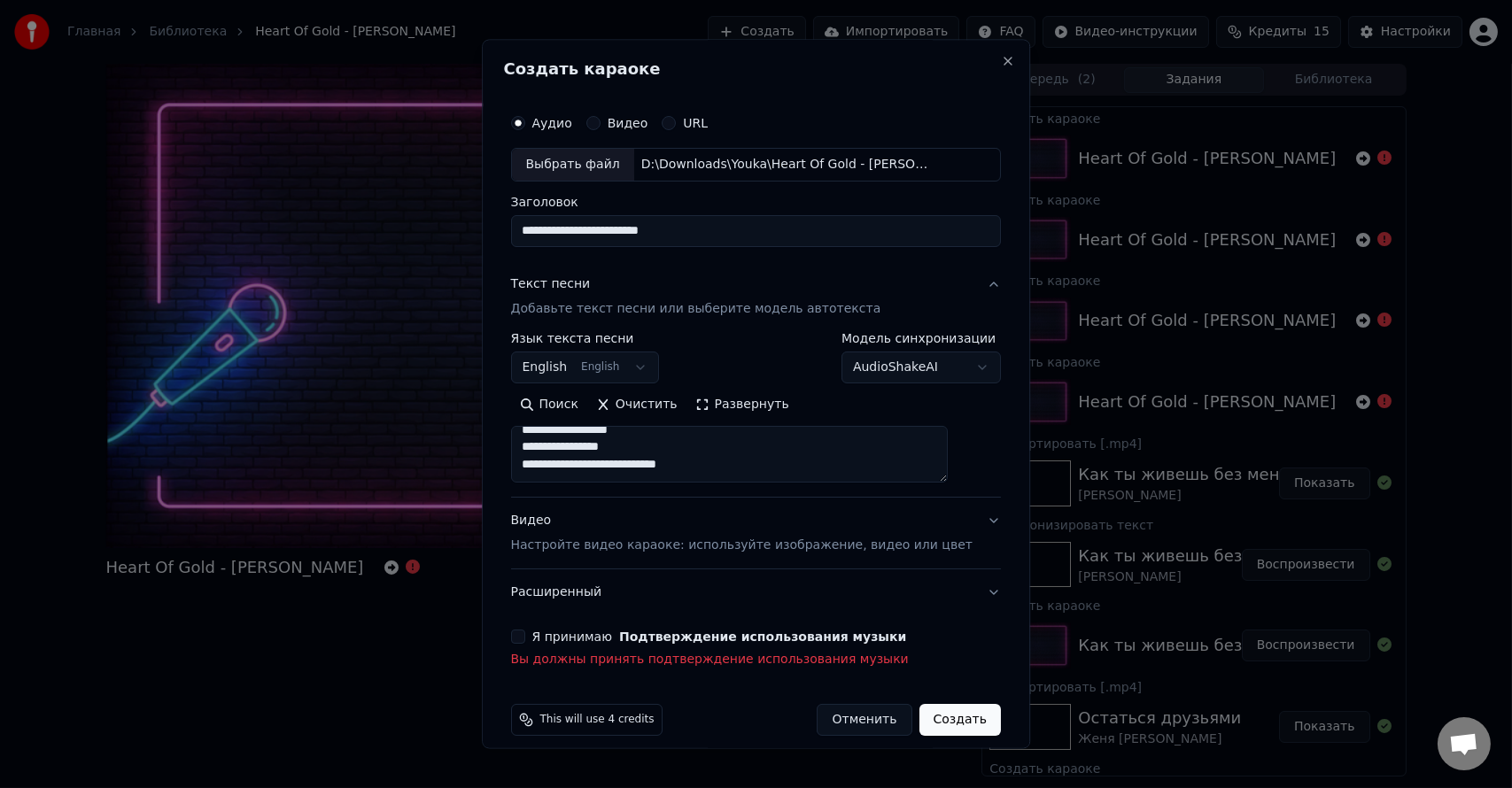
scroll to position [543, 0]
click at [662, 463] on textarea "**********" at bounding box center [729, 455] width 438 height 57
click at [619, 436] on textarea "**********" at bounding box center [729, 455] width 438 height 57
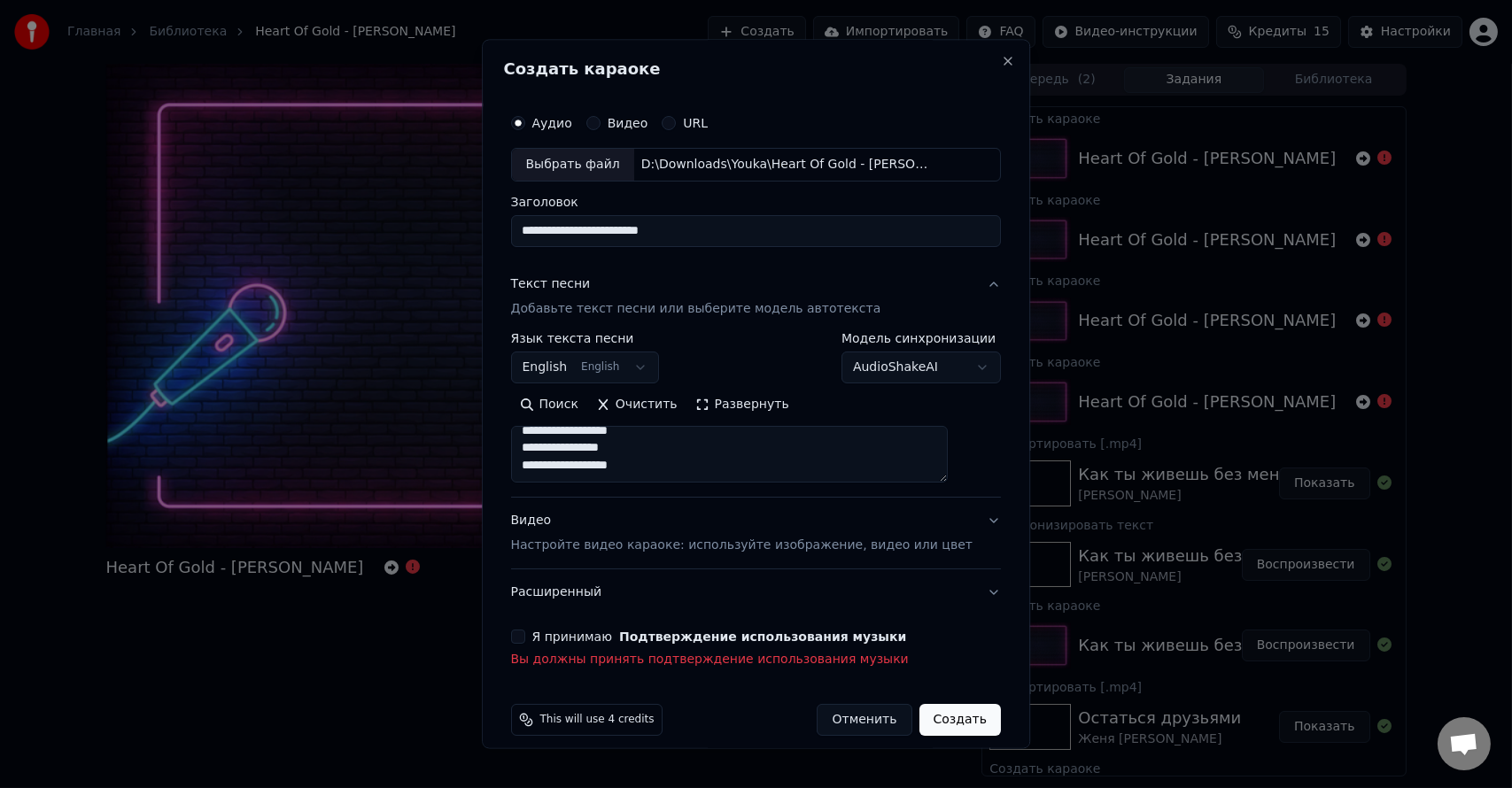
type textarea "**********"
click at [525, 638] on button "Я принимаю Подтверждение использования музыки" at bounding box center [517, 636] width 14 height 14
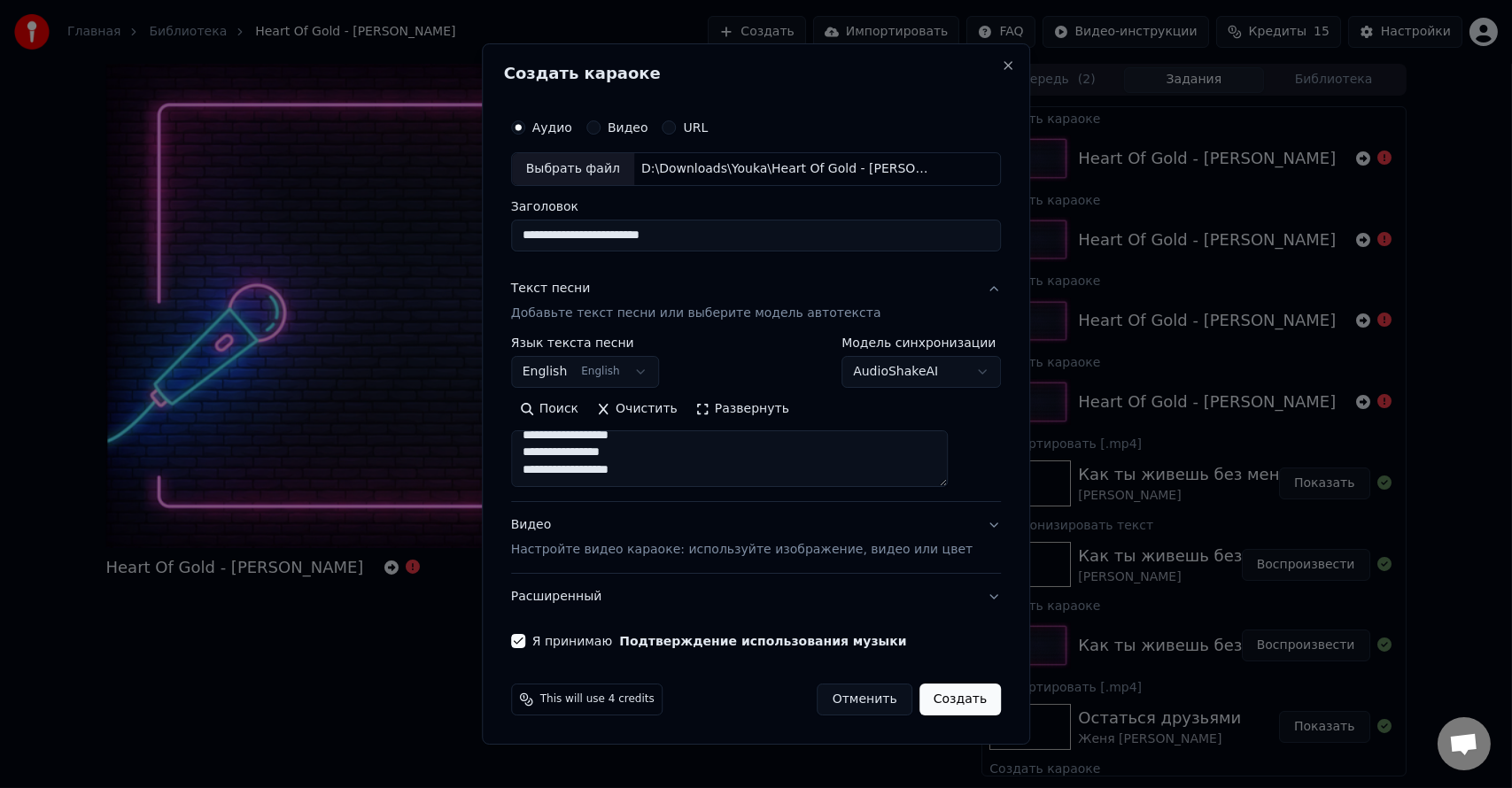
click at [592, 554] on p "Настройте видео караоке: используйте изображение, видео или цвет" at bounding box center [741, 550] width 461 height 18
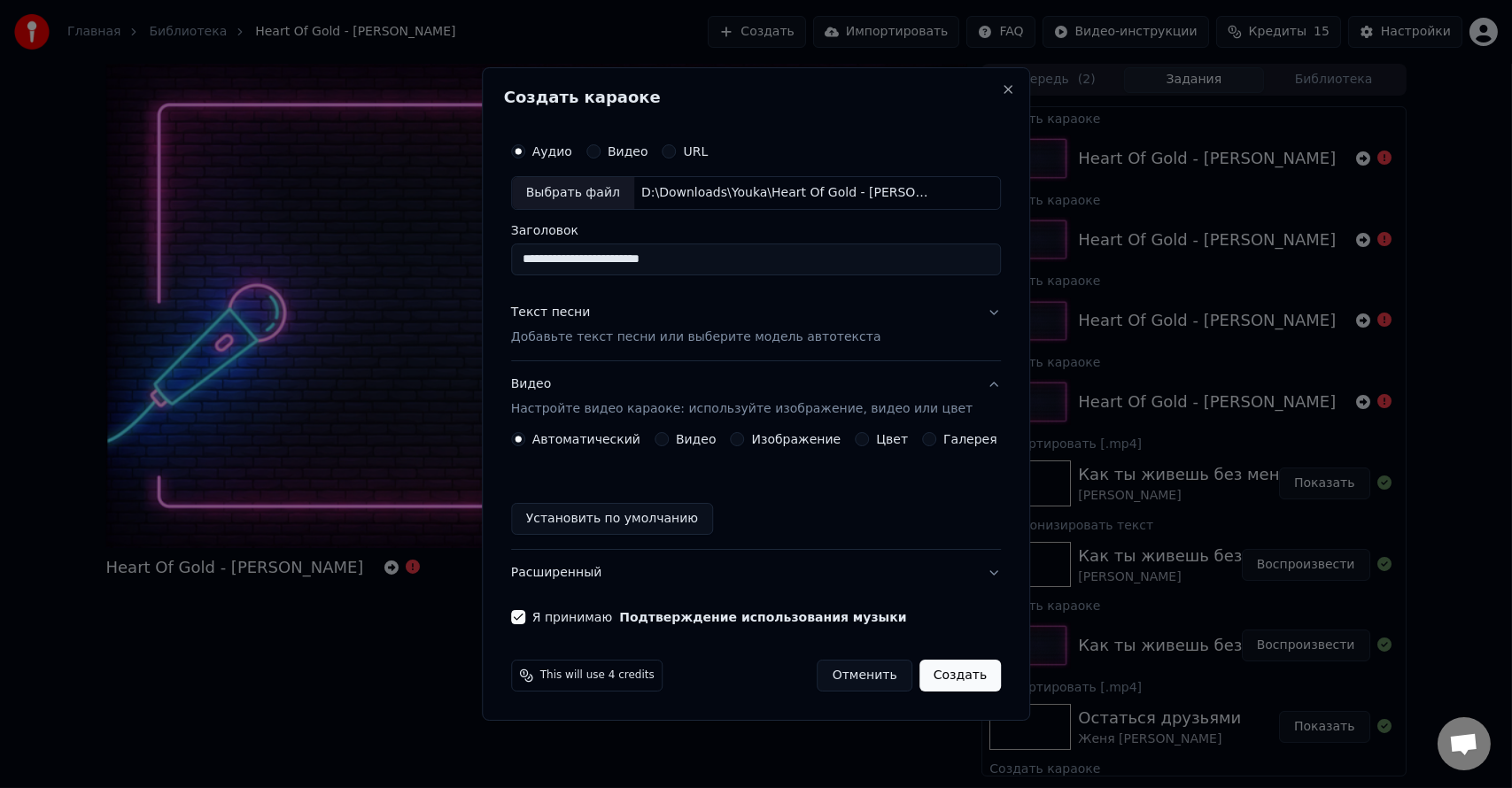
click at [791, 440] on label "Изображение" at bounding box center [796, 439] width 90 height 13
click at [745, 440] on button "Изображение" at bounding box center [738, 439] width 14 height 14
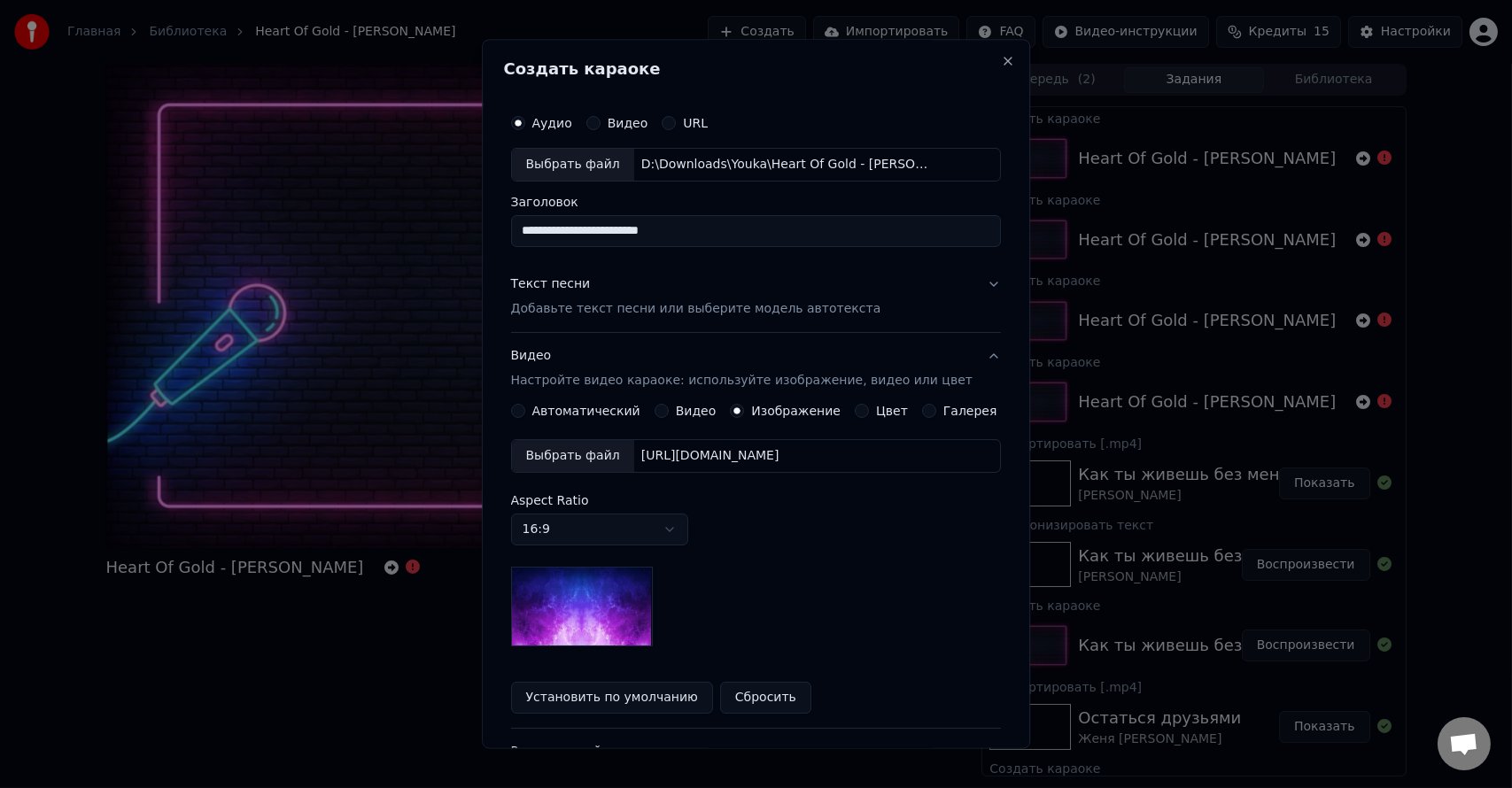
click at [786, 458] on div "[URL][DOMAIN_NAME]" at bounding box center [710, 456] width 152 height 18
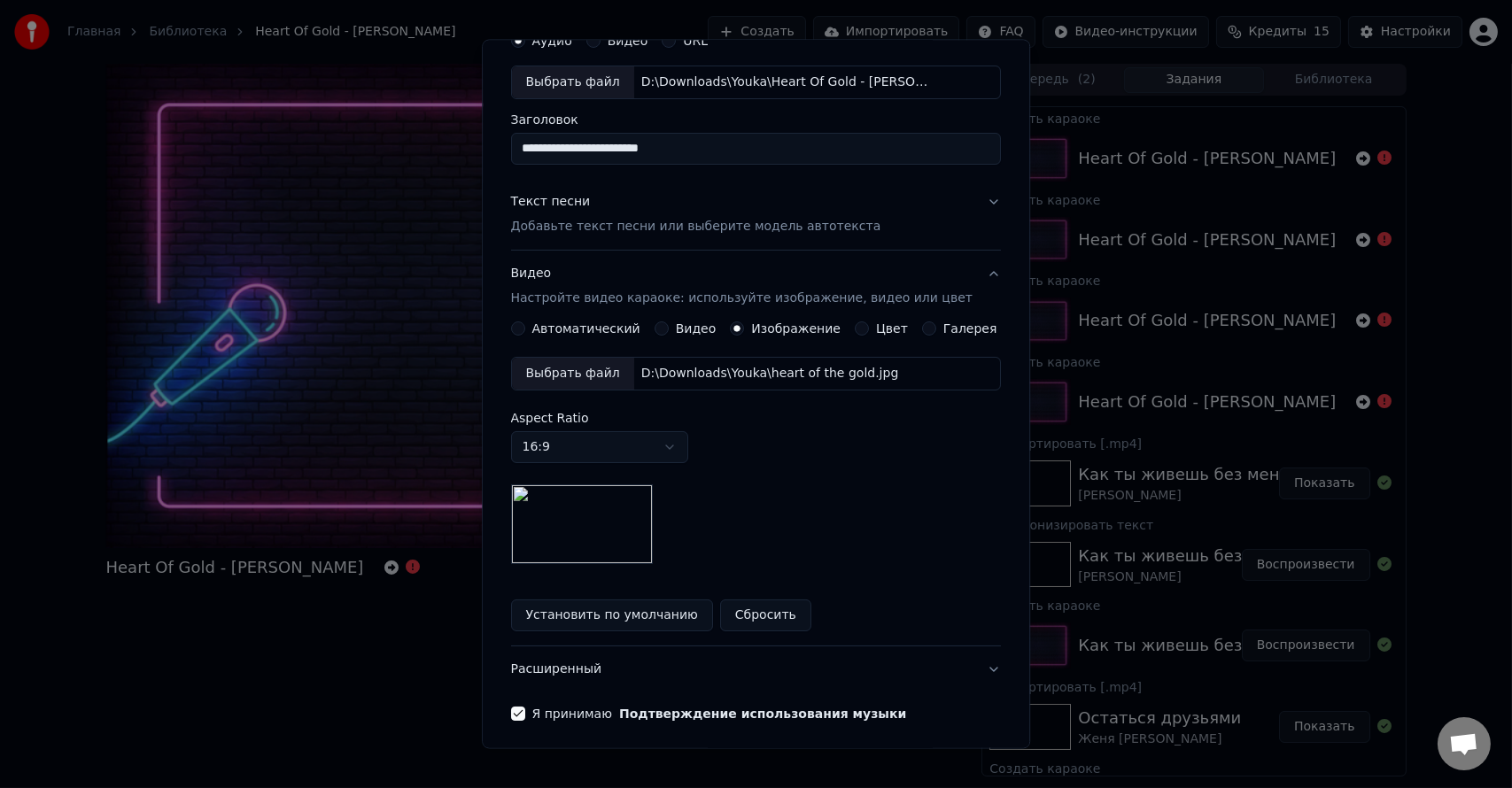
scroll to position [151, 0]
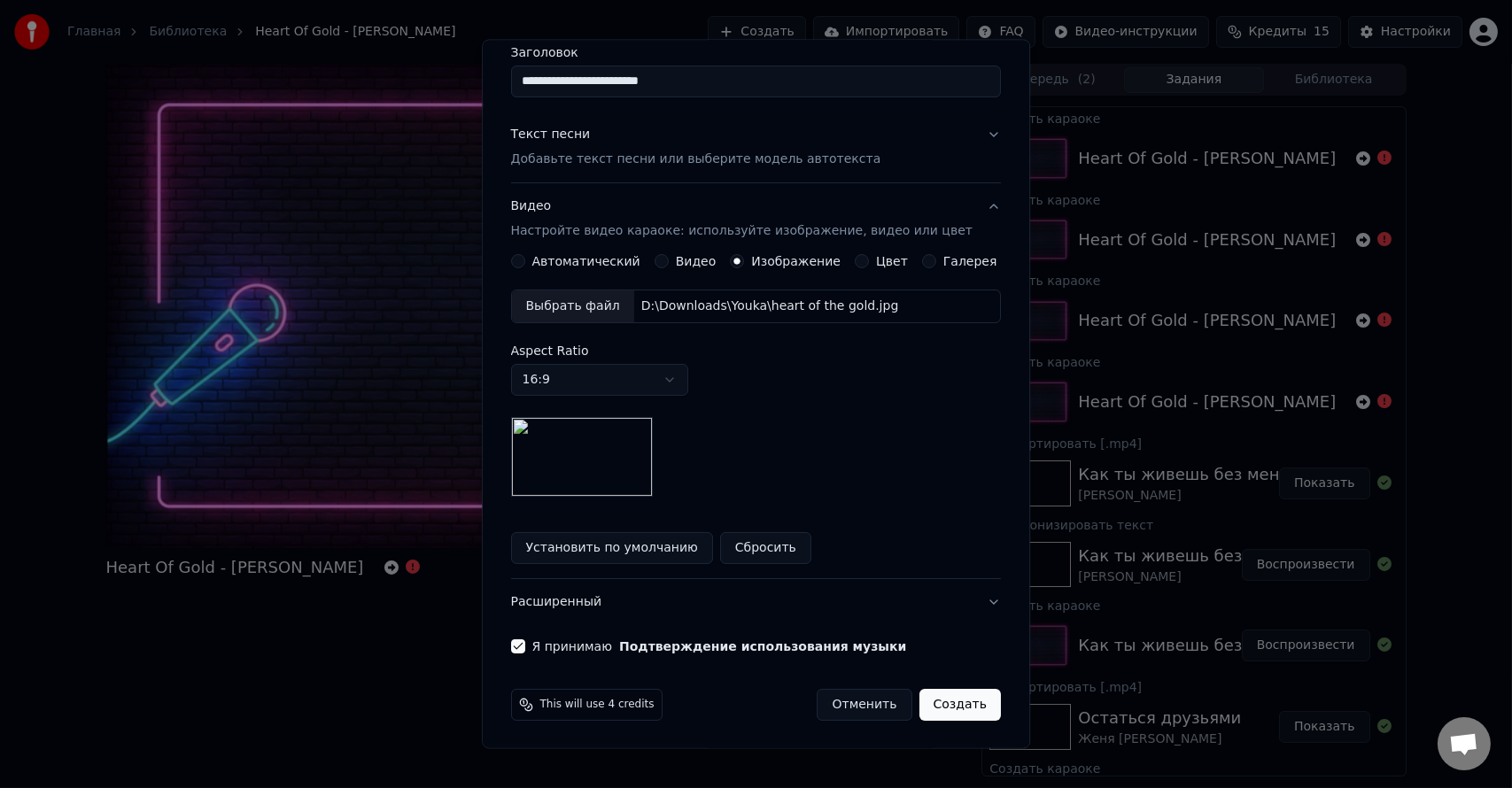
click at [664, 546] on button "Установить по умолчанию" at bounding box center [611, 547] width 202 height 31
click at [587, 597] on button "Расширенный" at bounding box center [756, 601] width 490 height 46
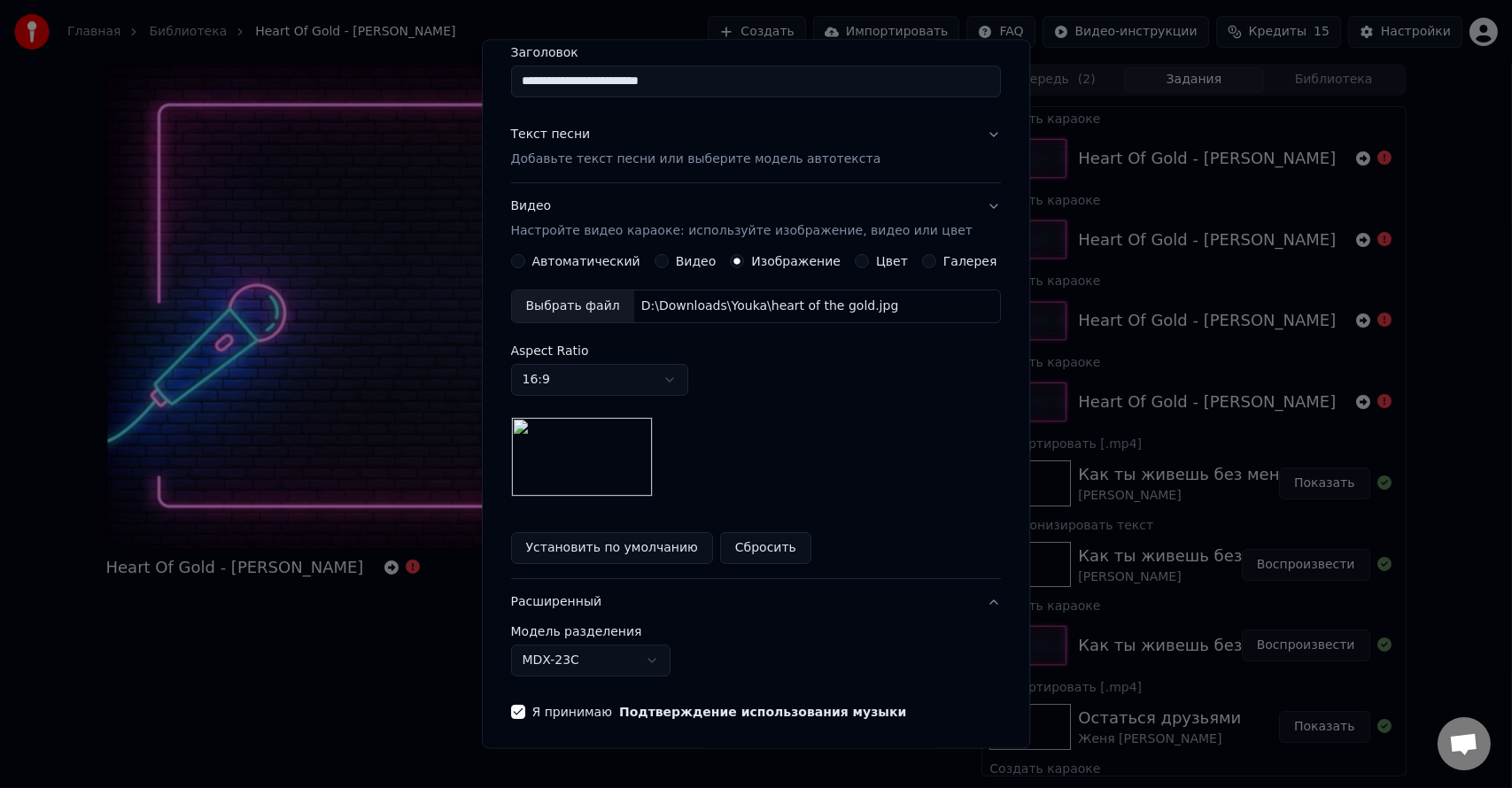
scroll to position [0, 0]
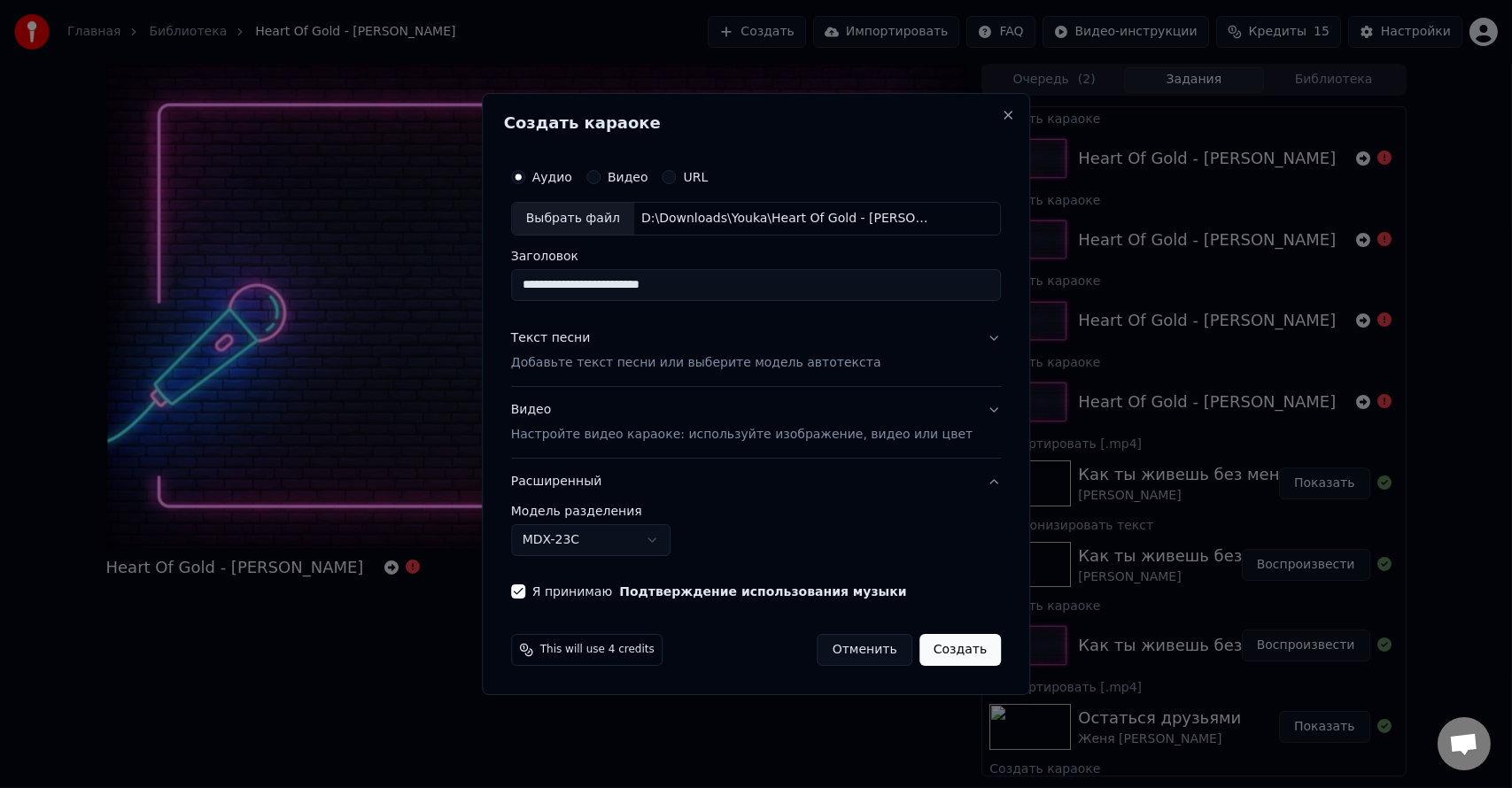
click at [603, 482] on button "Расширенный" at bounding box center [756, 481] width 490 height 46
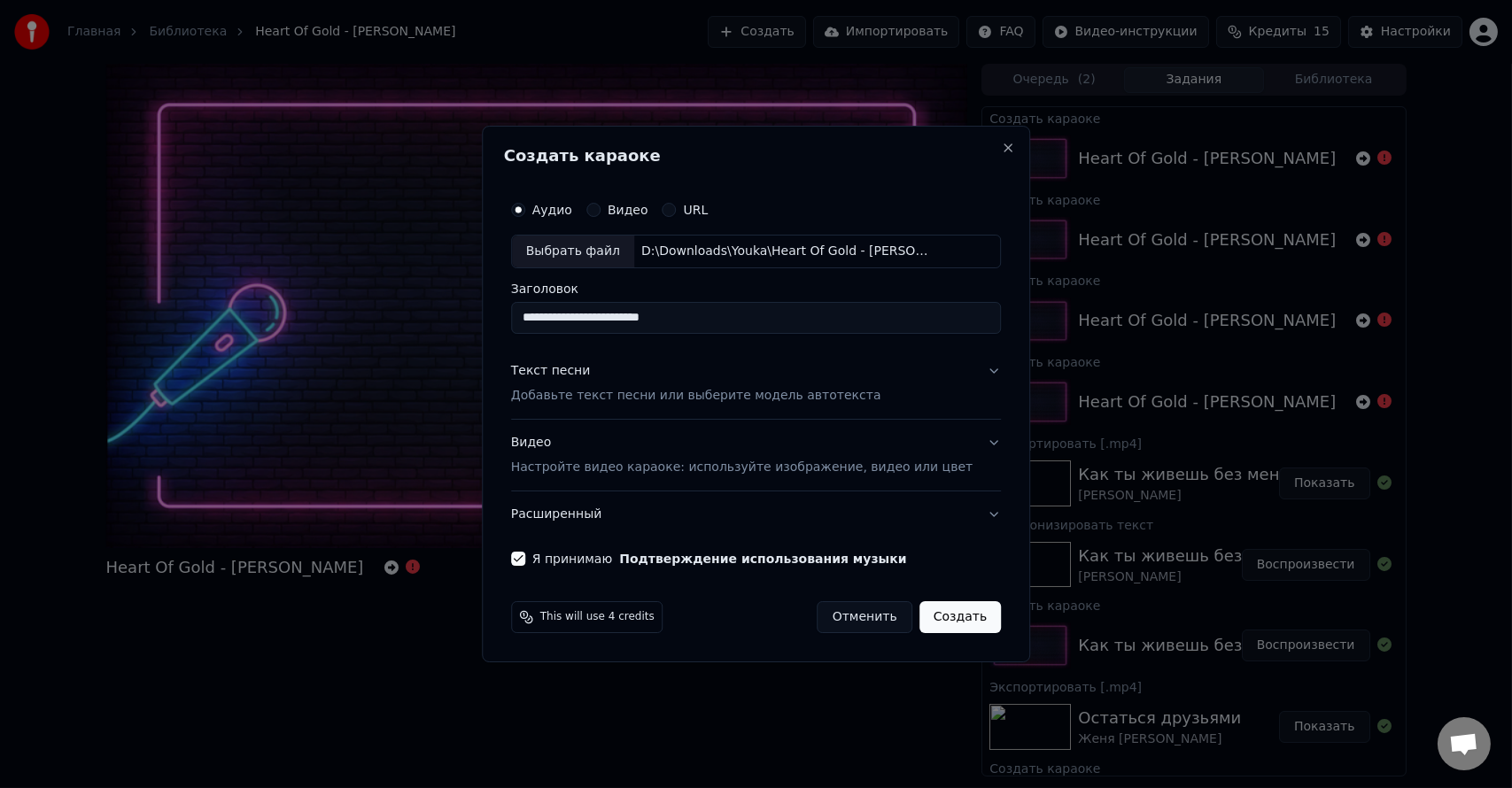
click at [595, 517] on button "Расширенный" at bounding box center [756, 515] width 490 height 46
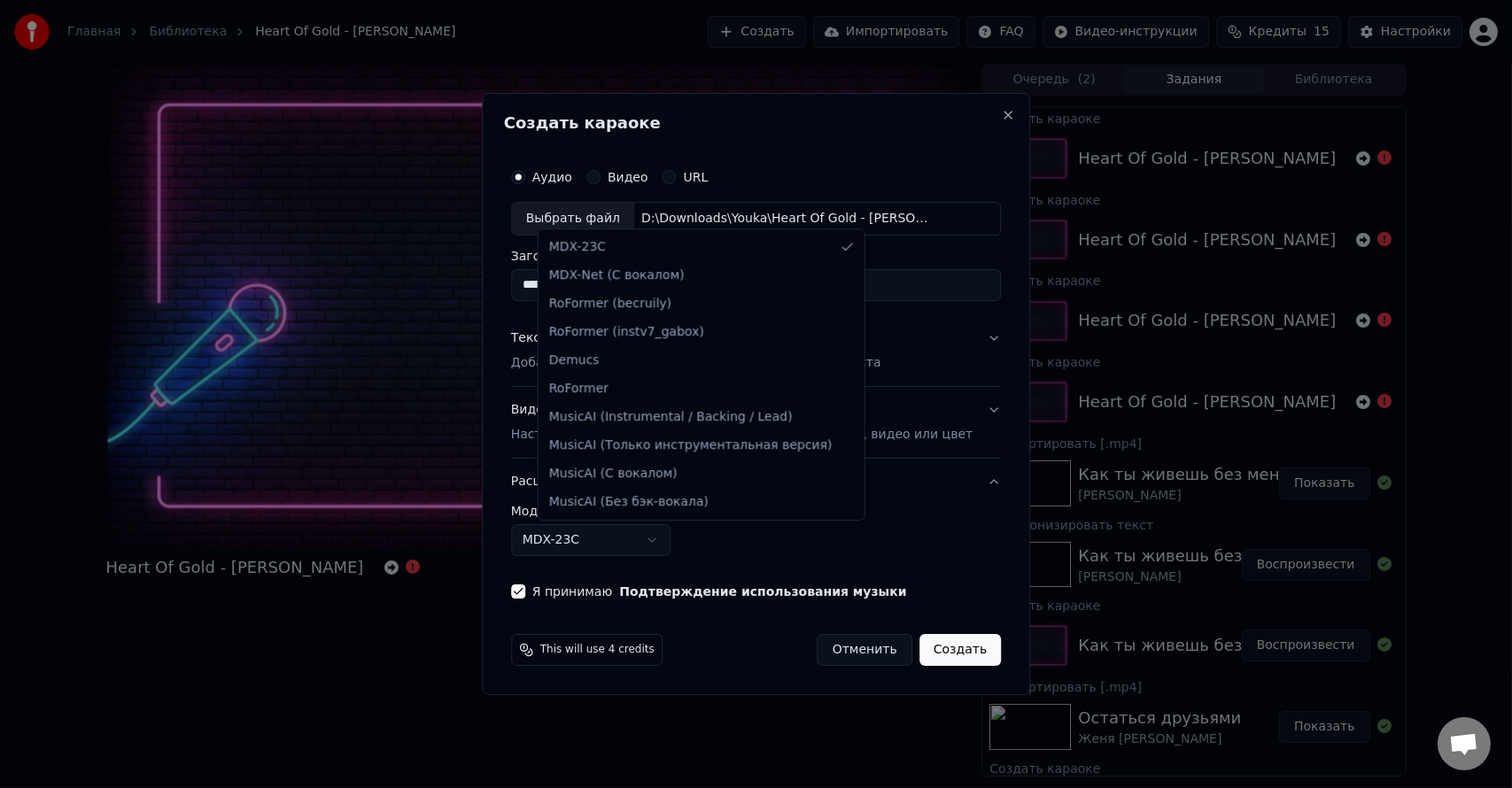
click at [587, 539] on body "Главная Библиотека Heart Of Gold - [PERSON_NAME] Создать Импортировать FAQ Виде…" at bounding box center [756, 394] width 1512 height 788
click at [963, 334] on body "Главная Библиотека Heart Of Gold - [PERSON_NAME] Создать Импортировать FAQ Виде…" at bounding box center [756, 394] width 1512 height 788
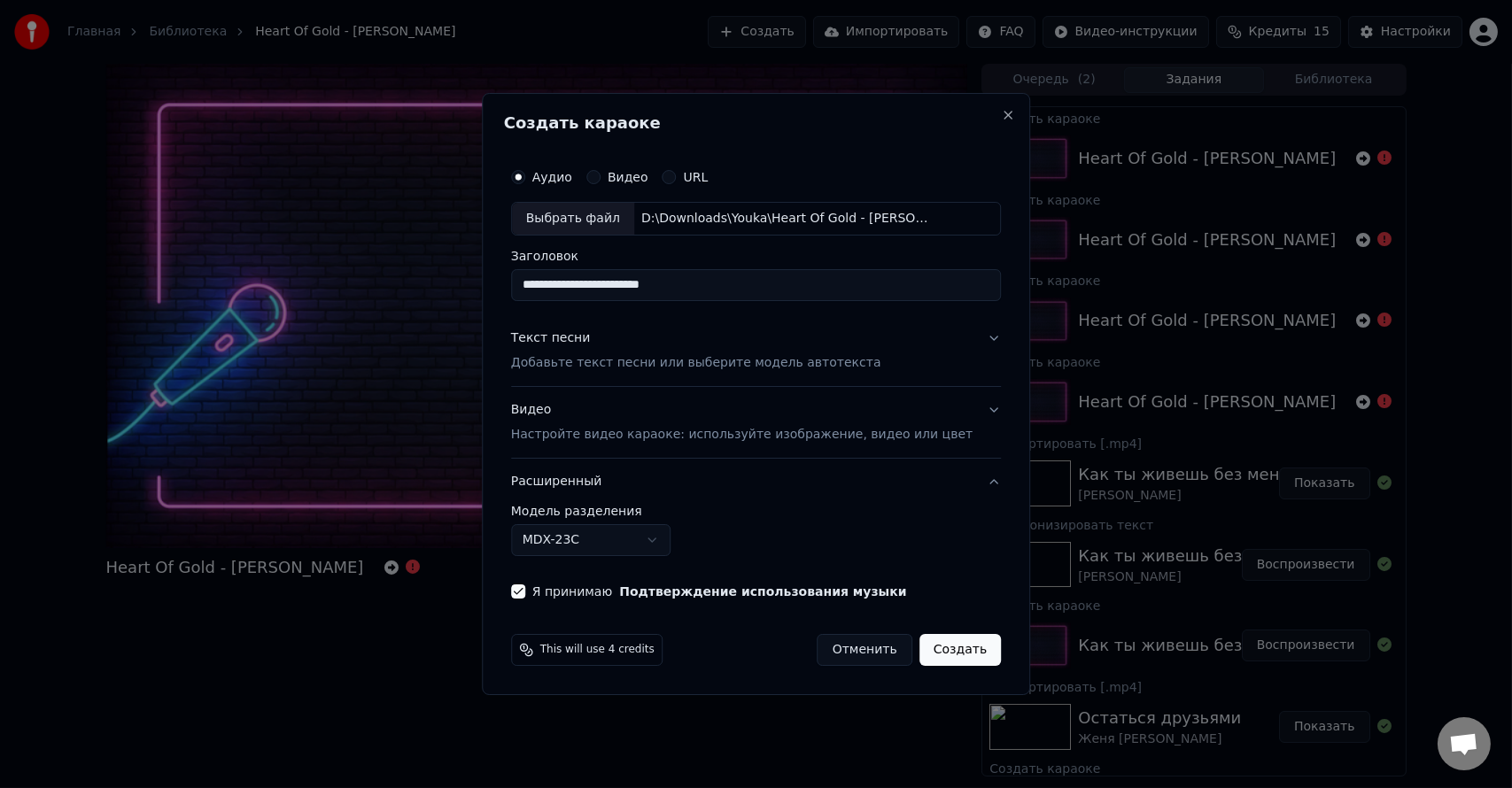
click at [688, 368] on p "Добавьте текст песни или выберите модель автотекста" at bounding box center [696, 363] width 370 height 18
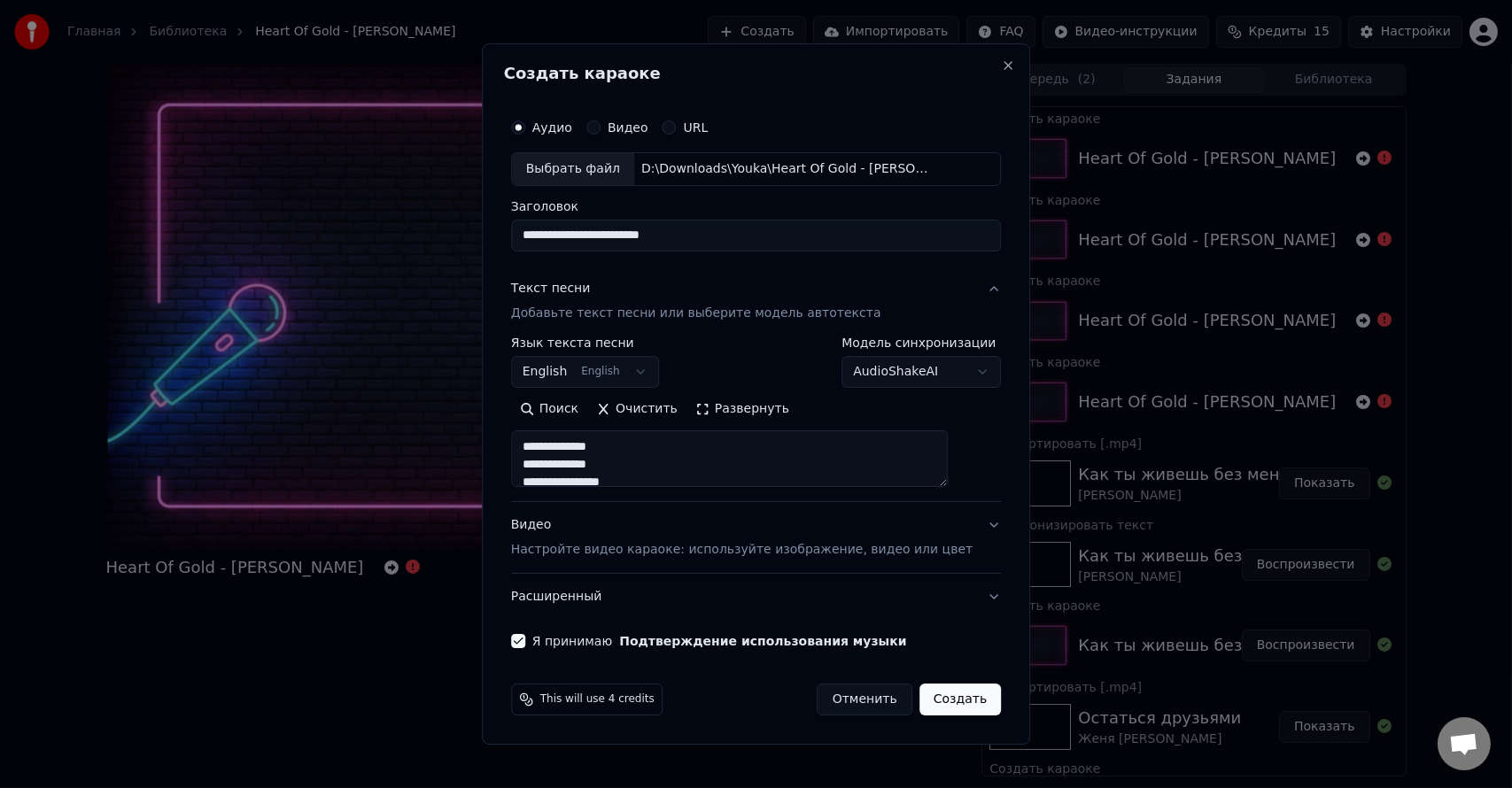
click at [621, 554] on p "Настройте видео караоке: используйте изображение, видео или цвет" at bounding box center [741, 550] width 461 height 18
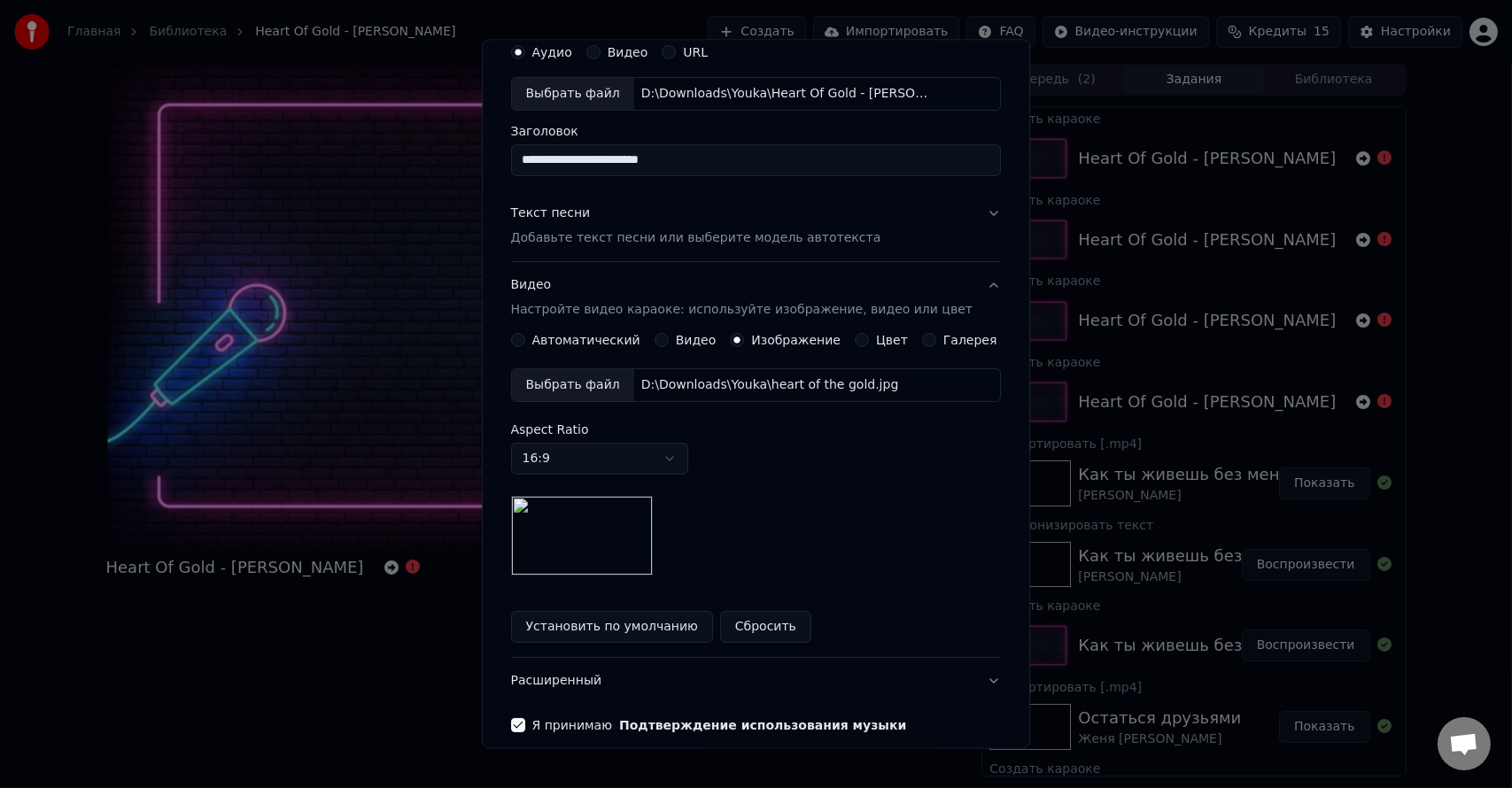
scroll to position [89, 0]
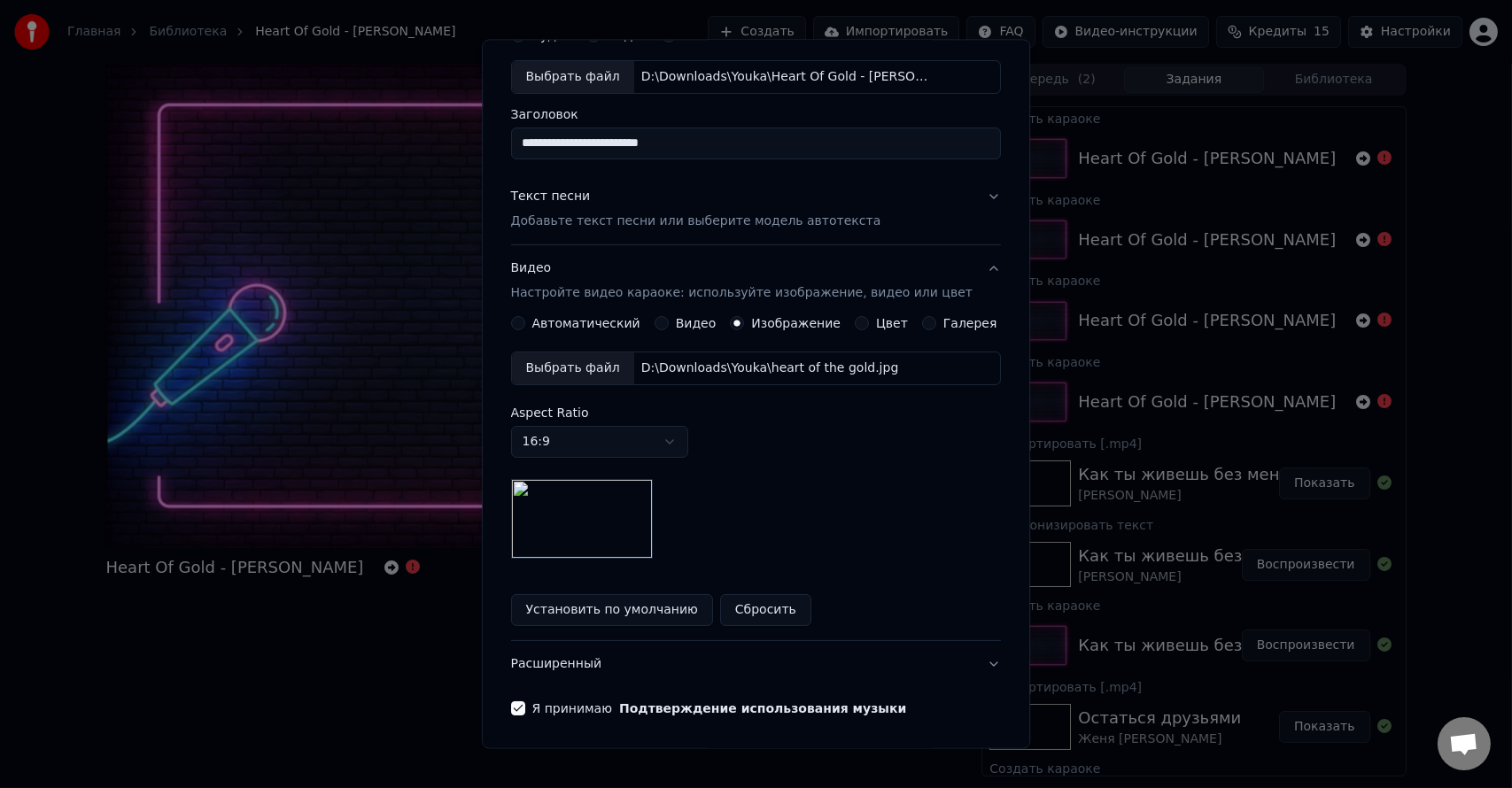
click at [584, 668] on button "Расширенный" at bounding box center [756, 663] width 490 height 46
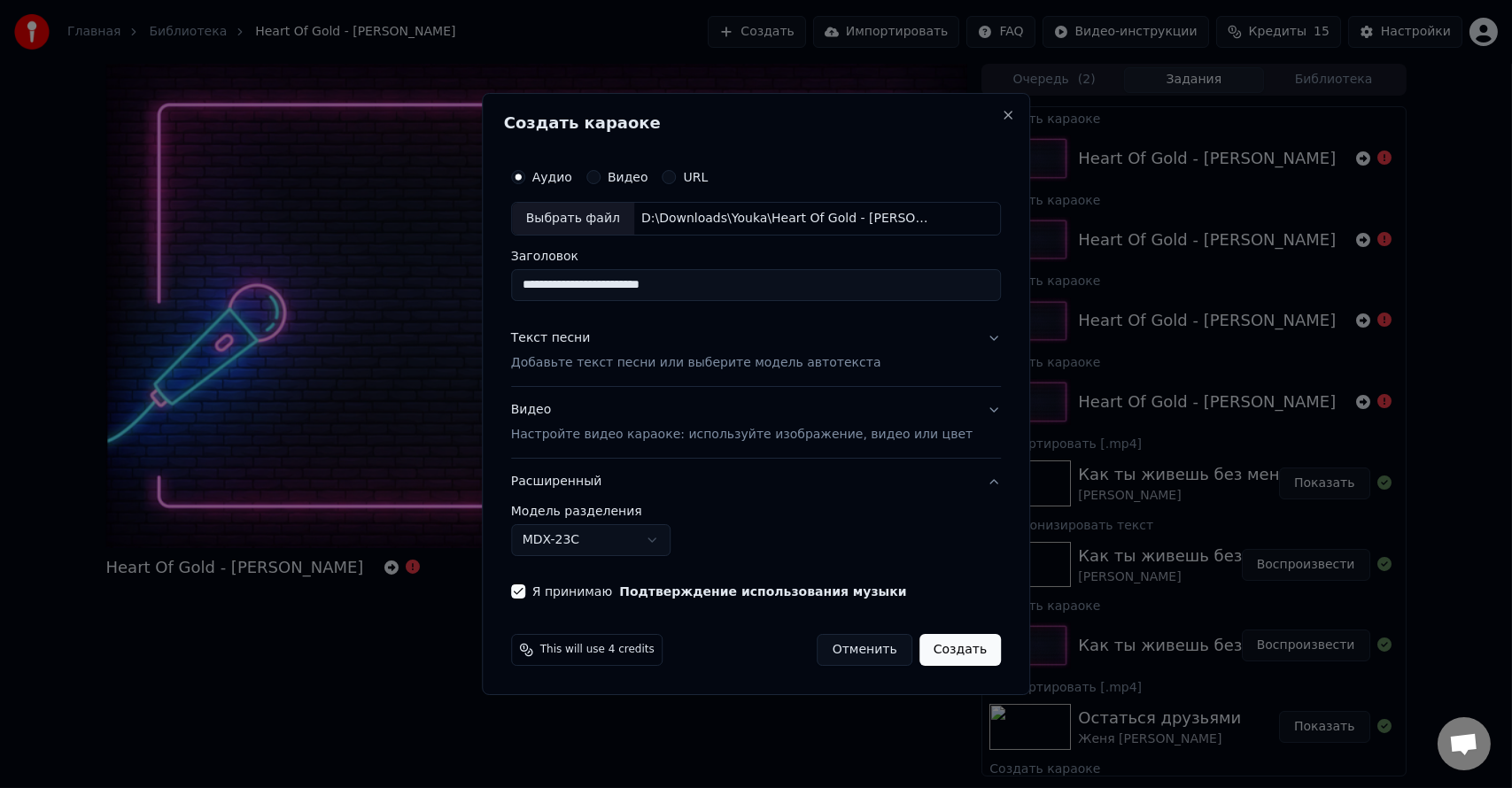
click at [927, 652] on button "Создать" at bounding box center [959, 650] width 82 height 31
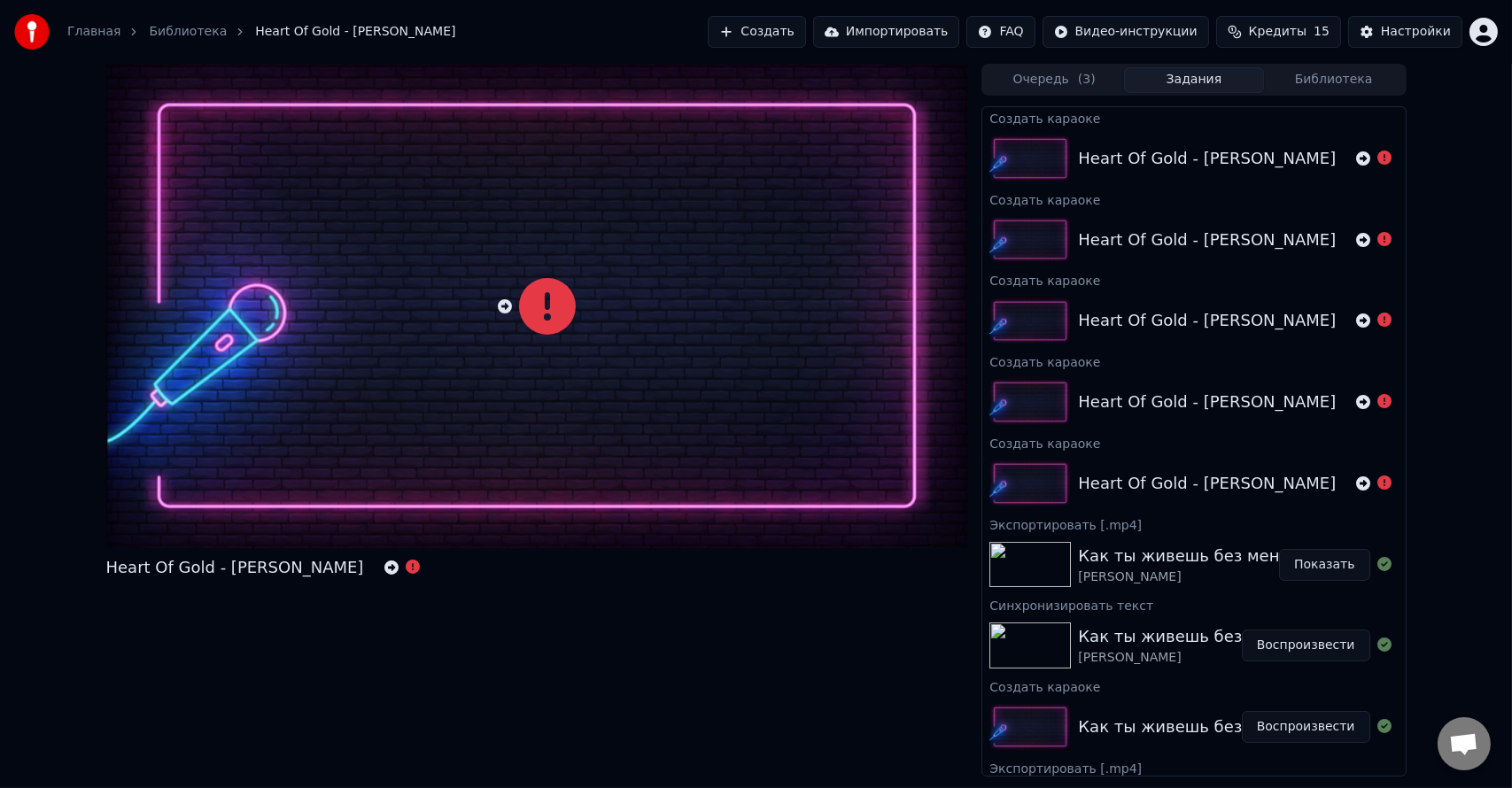
click at [440, 556] on div "Heart Of Gold - [PERSON_NAME]" at bounding box center [537, 567] width 862 height 25
click at [385, 571] on icon at bounding box center [392, 568] width 14 height 14
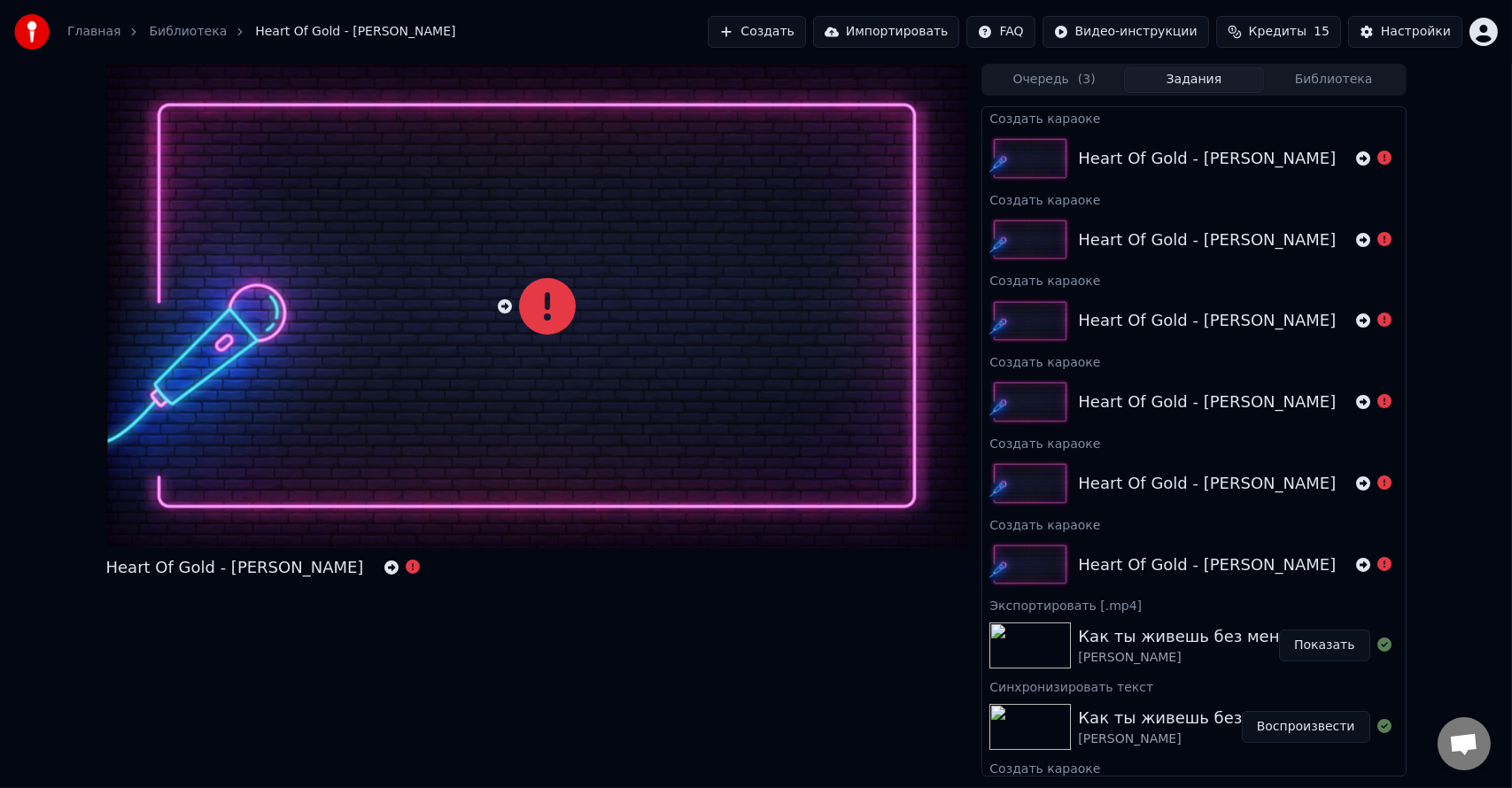
click at [51, 304] on div "Heart Of Gold - [PERSON_NAME] Очередь ( 3 ) Задания Библиотека Создать караоке …" at bounding box center [756, 420] width 1512 height 713
click at [1377, 567] on icon at bounding box center [1384, 564] width 14 height 14
click at [796, 650] on div "Heart Of Gold - [PERSON_NAME]" at bounding box center [537, 420] width 862 height 713
click at [1192, 238] on div "Heart Of Gold - [PERSON_NAME]" at bounding box center [1206, 239] width 258 height 25
drag, startPoint x: 1177, startPoint y: 240, endPoint x: 1170, endPoint y: 303, distance: 63.4
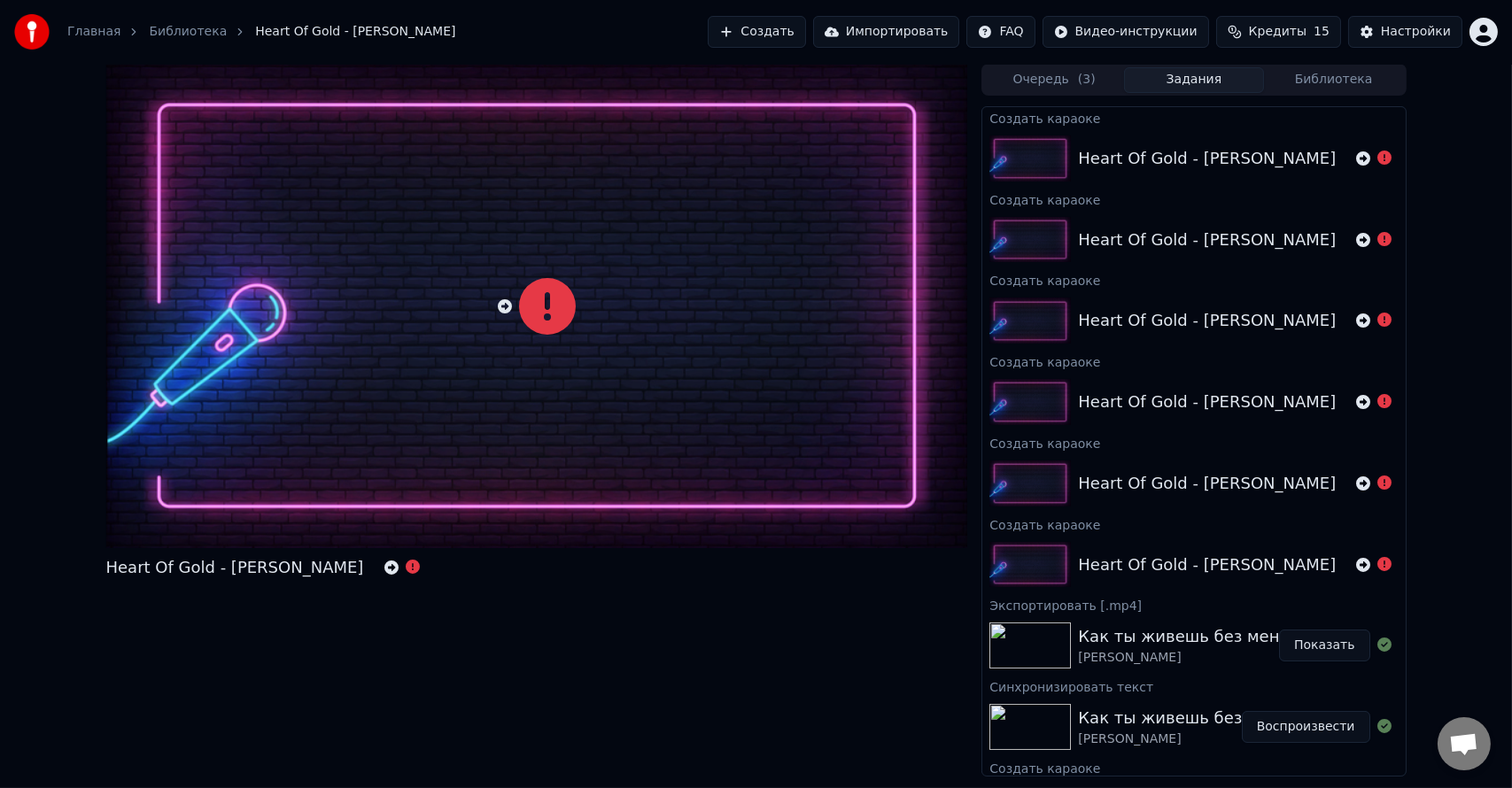
click at [1177, 241] on div "Heart Of Gold - [PERSON_NAME]" at bounding box center [1206, 239] width 258 height 25
click at [1165, 350] on div "Создать караоке" at bounding box center [1192, 361] width 422 height 22
click at [1163, 407] on div "Heart Of Gold - [PERSON_NAME]" at bounding box center [1206, 401] width 258 height 25
click at [1165, 486] on div "Heart Of Gold - [PERSON_NAME]" at bounding box center [1206, 483] width 258 height 25
drag, startPoint x: 1166, startPoint y: 572, endPoint x: 1170, endPoint y: 563, distance: 9.8
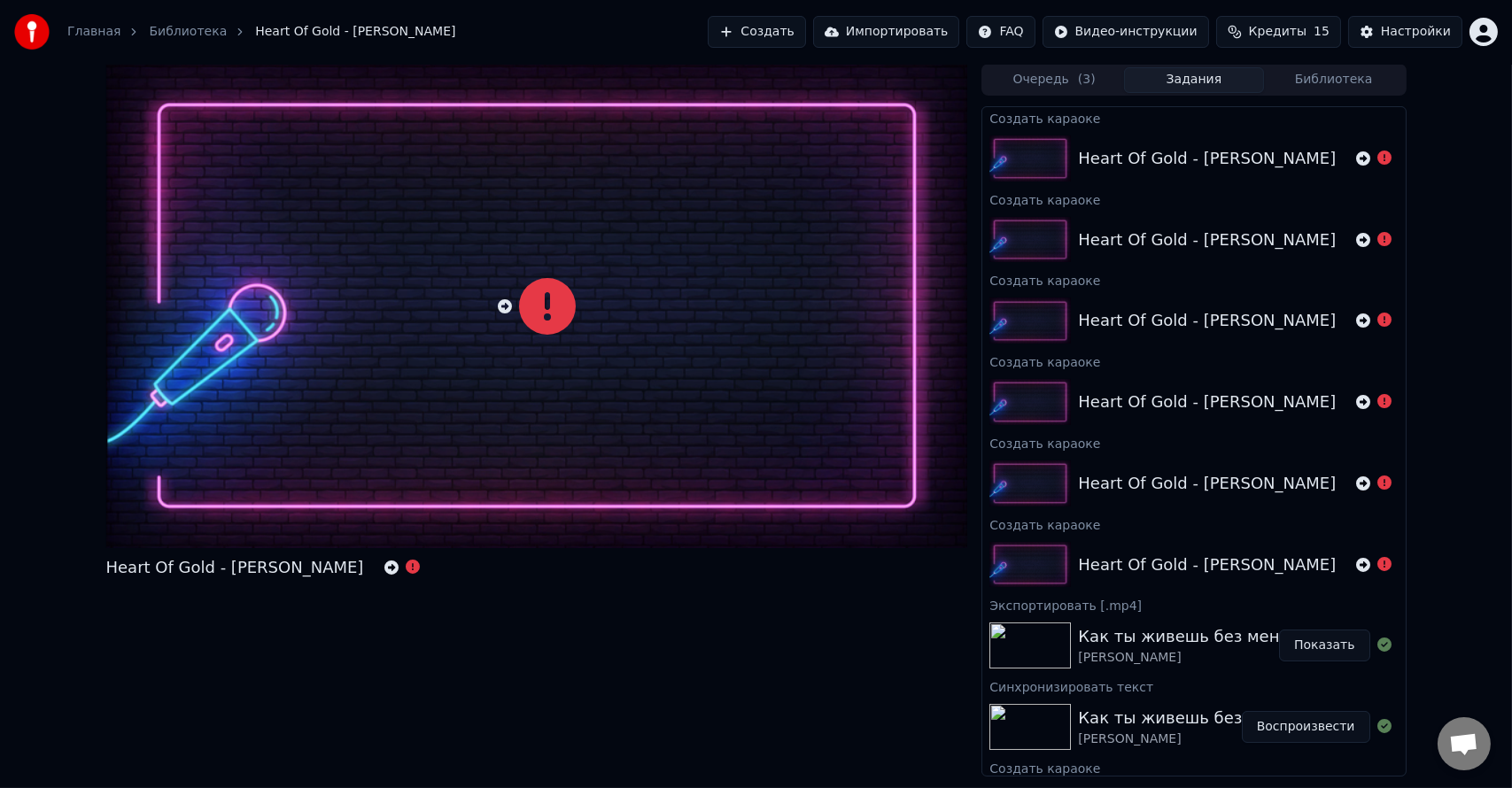
click at [1166, 572] on div "Heart Of Gold - [PERSON_NAME]" at bounding box center [1206, 565] width 258 height 25
click at [405, 574] on icon at bounding box center [412, 567] width 14 height 14
click at [542, 300] on icon at bounding box center [547, 307] width 57 height 57
click at [540, 312] on icon at bounding box center [547, 307] width 57 height 57
click at [172, 34] on link "Библиотека" at bounding box center [187, 31] width 78 height 18
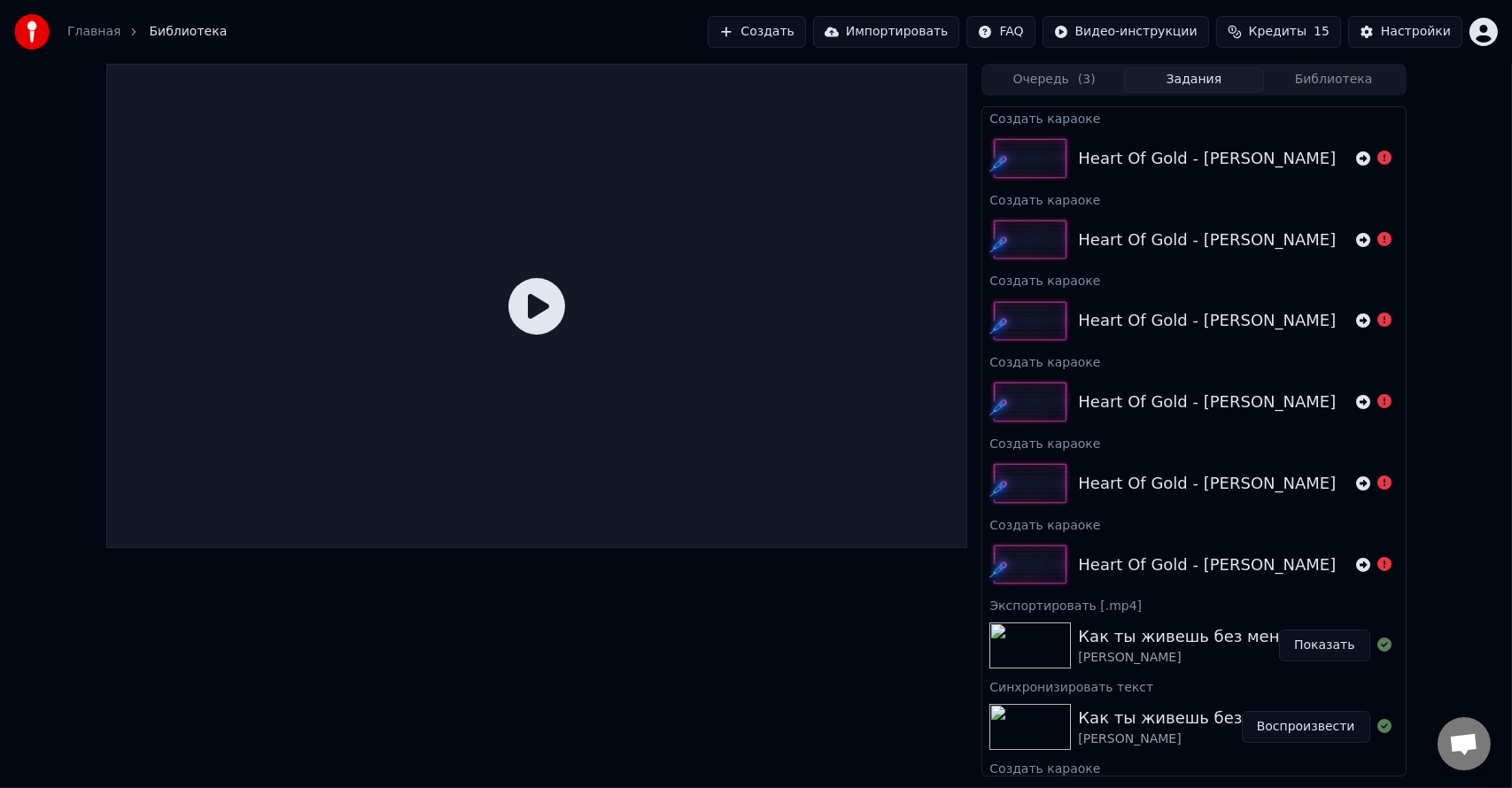
click at [538, 302] on icon at bounding box center [537, 307] width 57 height 57
click at [527, 315] on icon at bounding box center [537, 307] width 57 height 57
click at [782, 28] on button "Создать" at bounding box center [756, 31] width 97 height 31
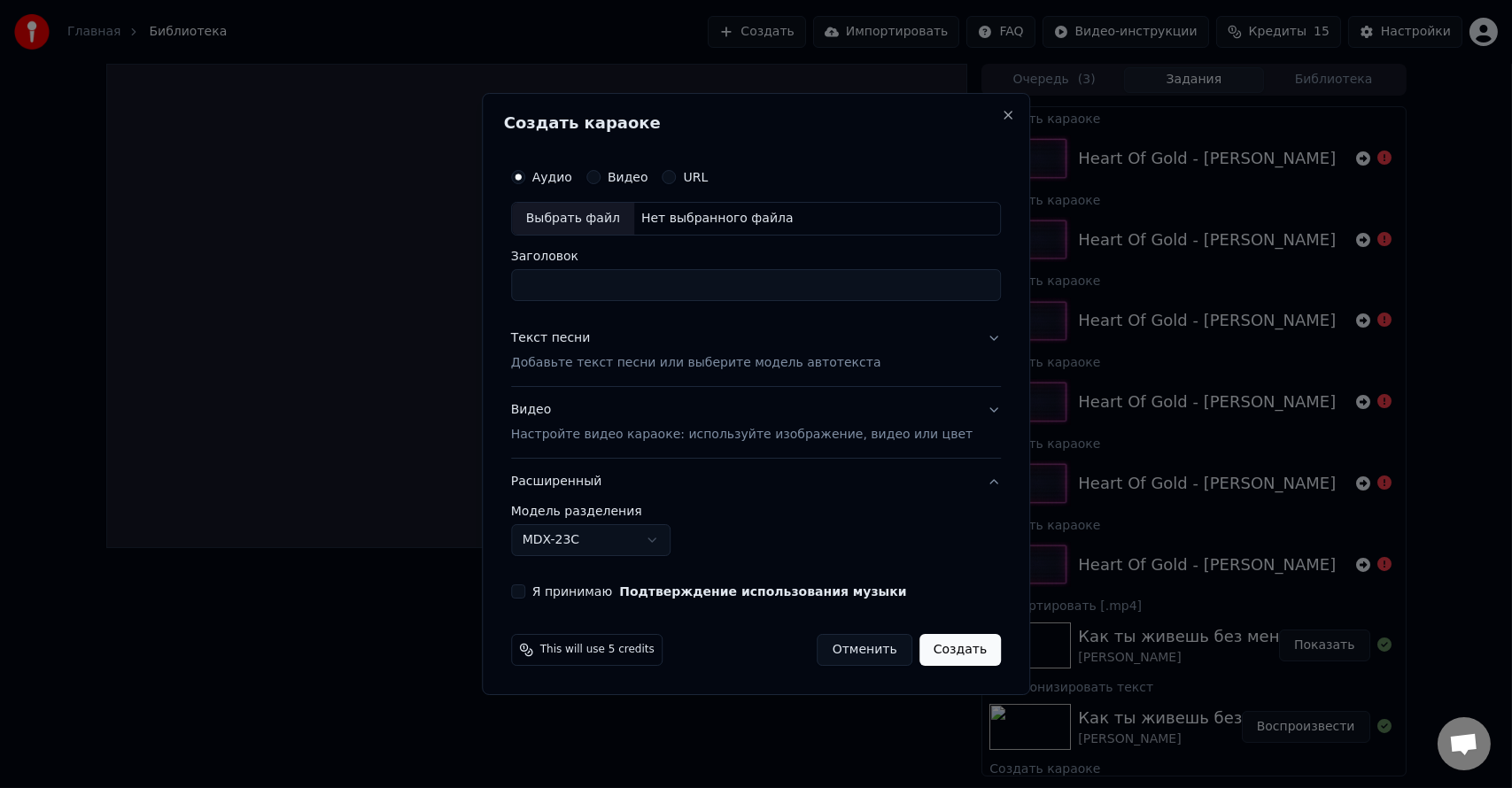
click at [584, 537] on body "Главная Библиотека Создать Импортировать FAQ Видео-инструкции Кредиты 15 Настро…" at bounding box center [756, 394] width 1512 height 788
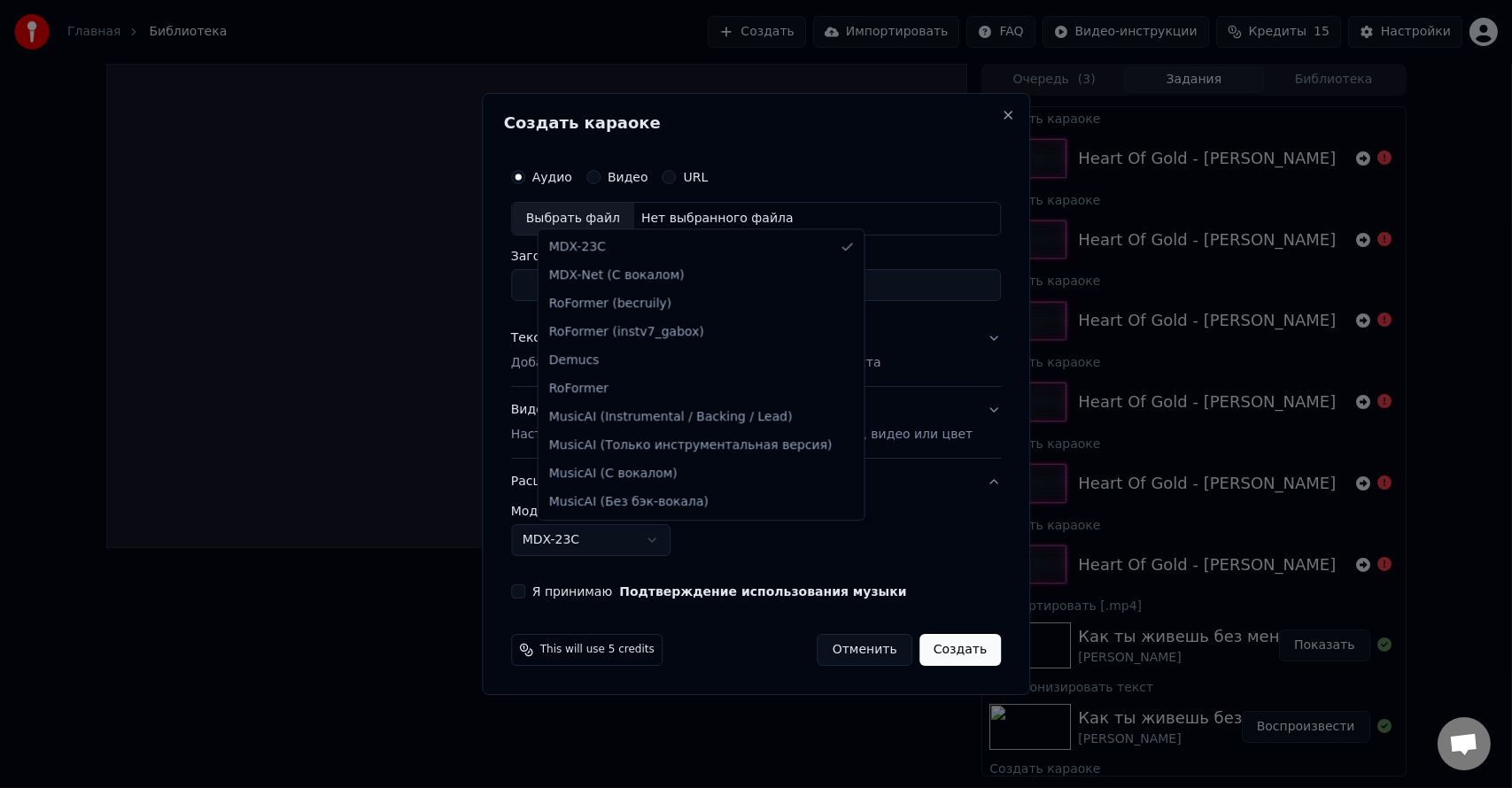
click at [294, 588] on div at bounding box center [756, 394] width 1512 height 788
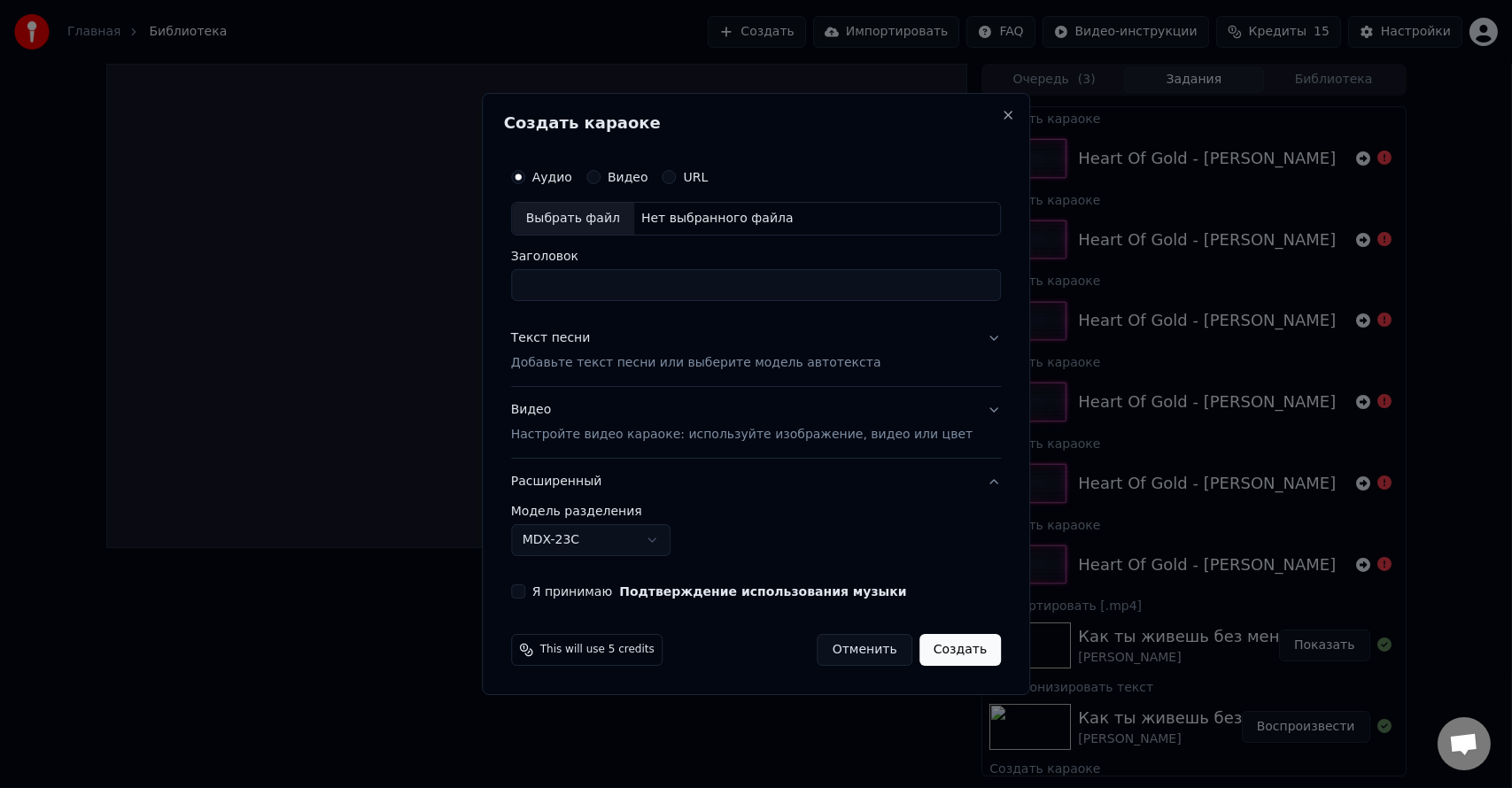
click at [857, 648] on button "Отменить" at bounding box center [865, 650] width 94 height 31
